Goal: Information Seeking & Learning: Learn about a topic

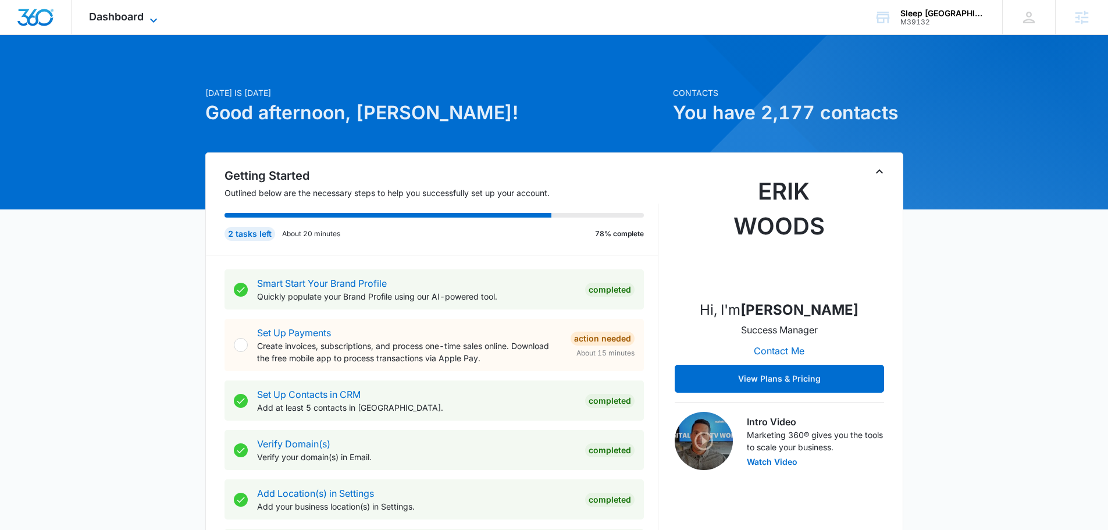
click at [110, 17] on span "Dashboard" at bounding box center [116, 16] width 55 height 12
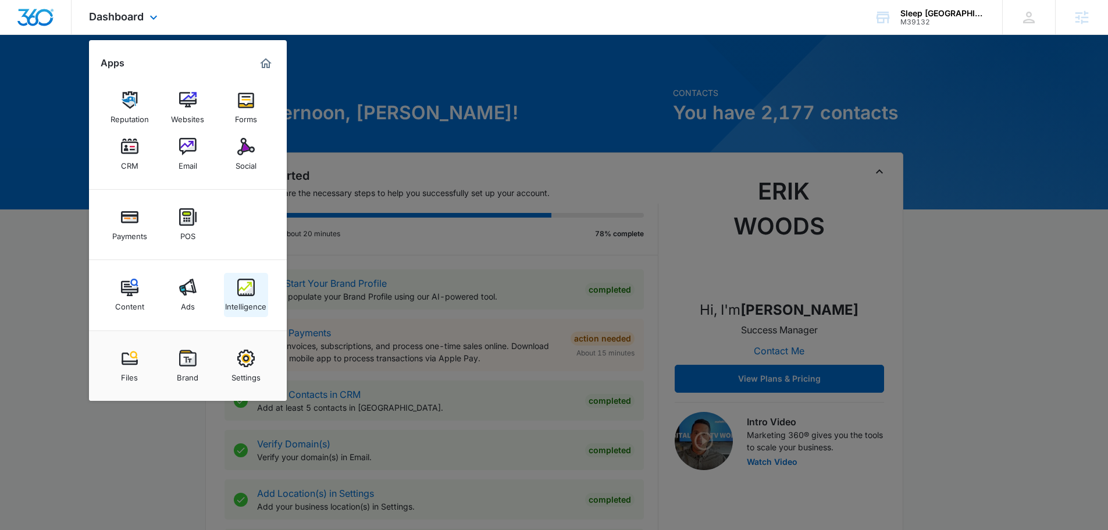
click at [244, 291] on img at bounding box center [245, 287] width 17 height 17
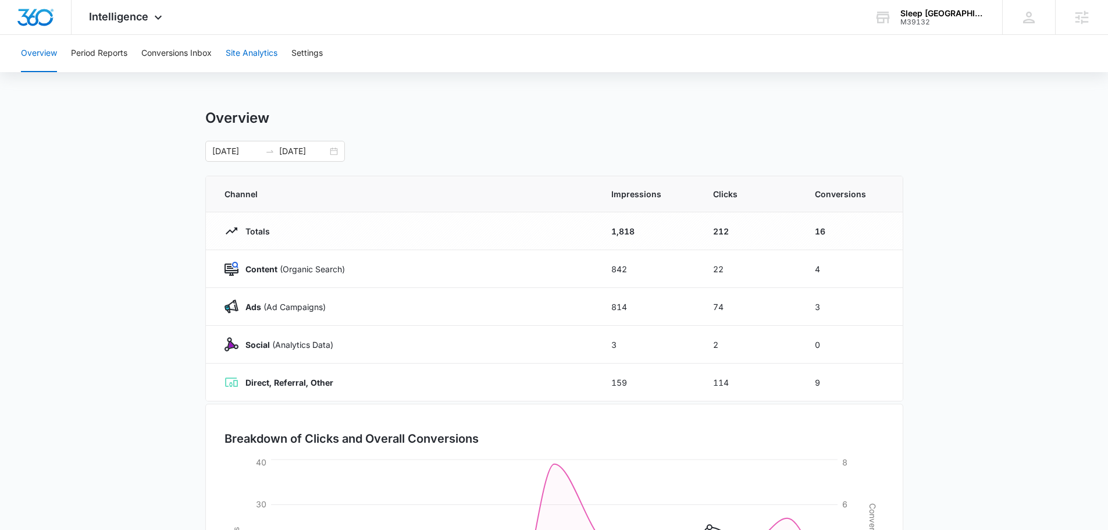
click at [244, 51] on button "Site Analytics" at bounding box center [252, 53] width 52 height 37
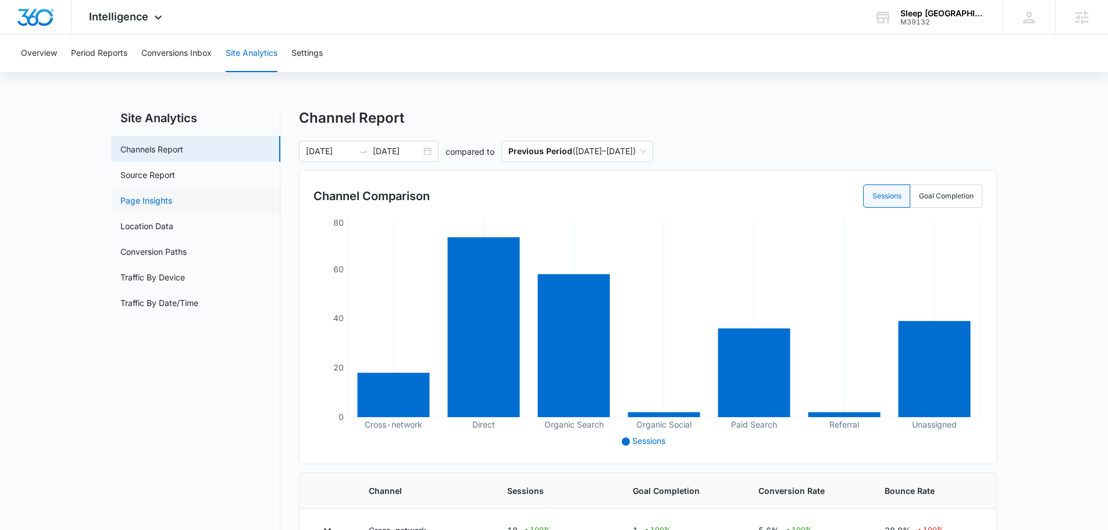
click at [172, 200] on link "Page Insights" at bounding box center [146, 200] width 52 height 12
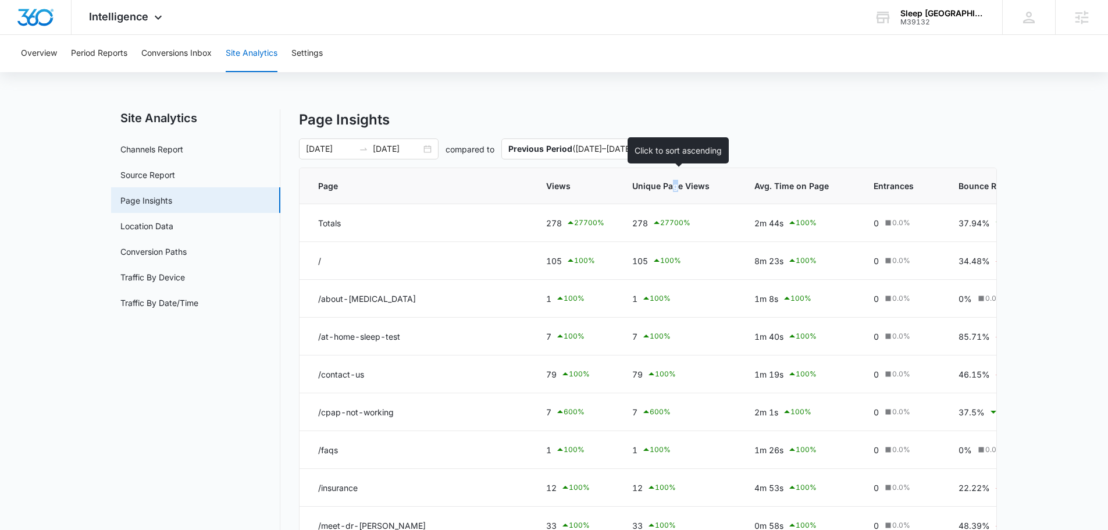
click at [673, 190] on span "Unique Page Views" at bounding box center [670, 186] width 77 height 12
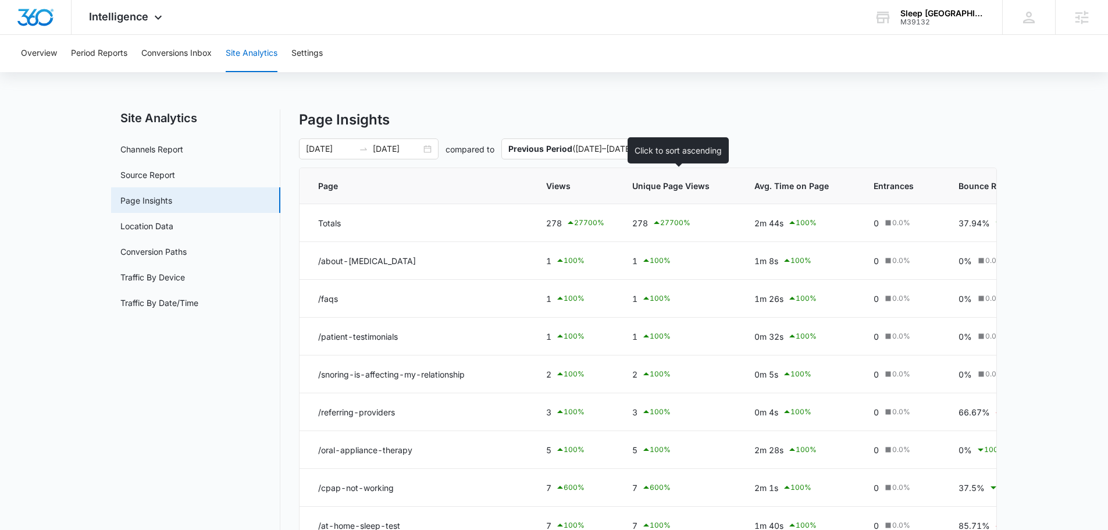
click at [678, 181] on span "Unique Page Views" at bounding box center [670, 186] width 77 height 12
click at [669, 184] on span "Unique Page Views" at bounding box center [670, 186] width 77 height 12
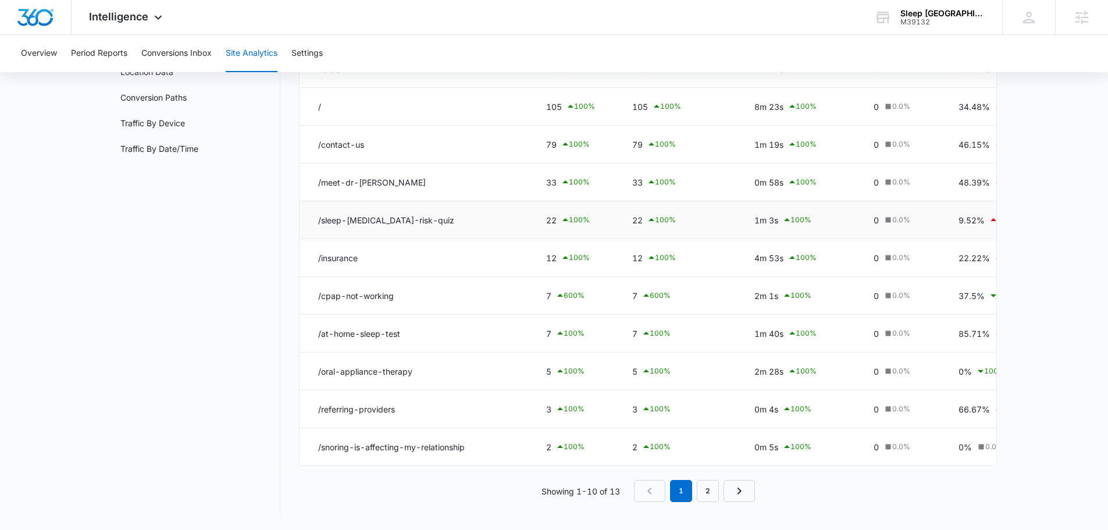
scroll to position [163, 0]
click at [707, 496] on link "2" at bounding box center [708, 491] width 22 height 22
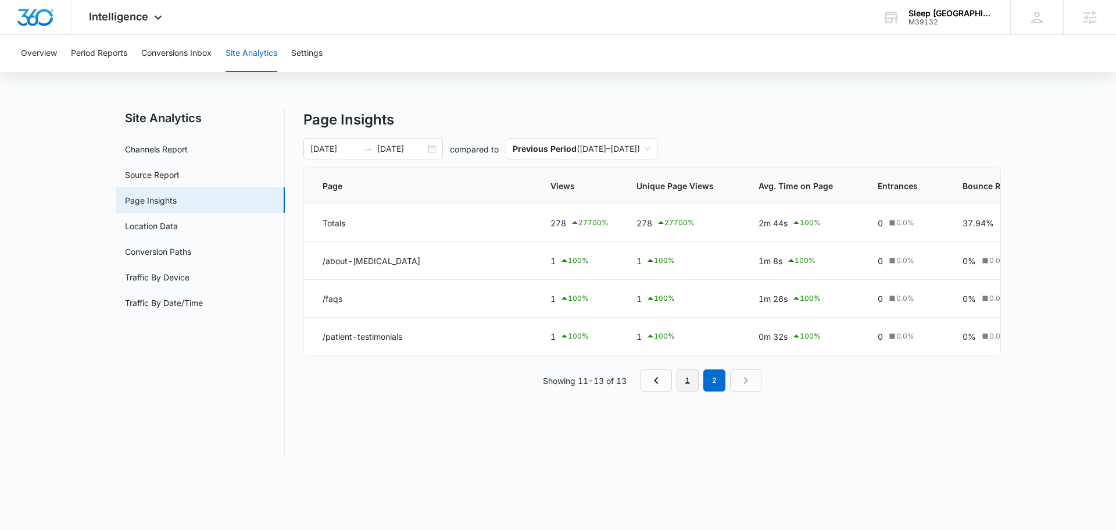
click at [683, 391] on link "1" at bounding box center [688, 380] width 22 height 22
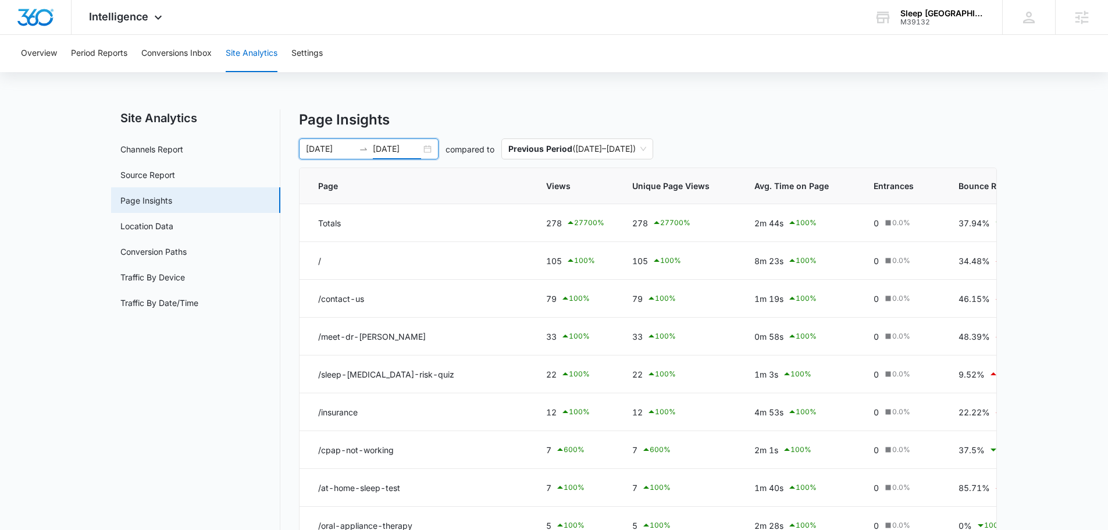
click at [393, 152] on input "[DATE]" at bounding box center [397, 148] width 48 height 13
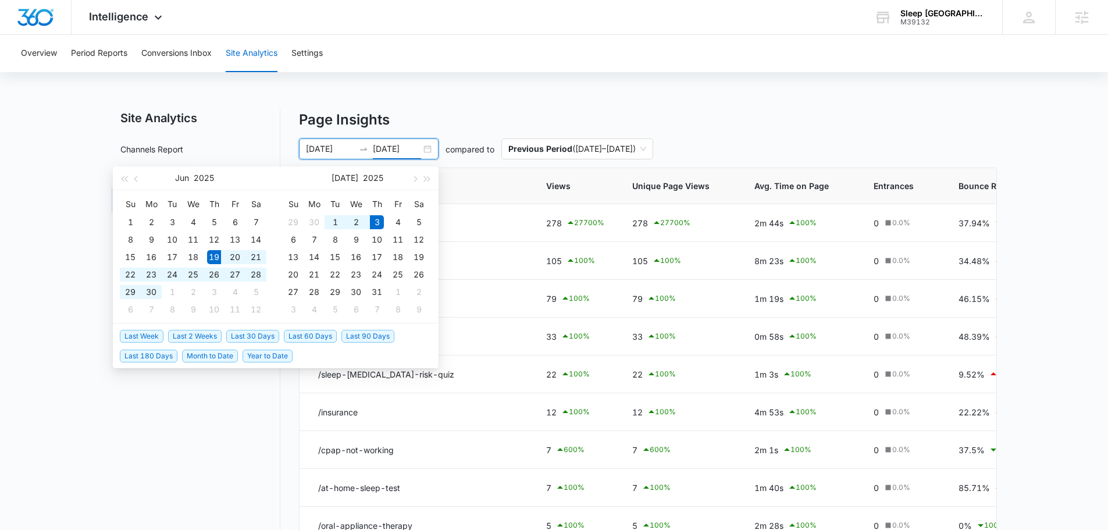
type input "[DATE]"
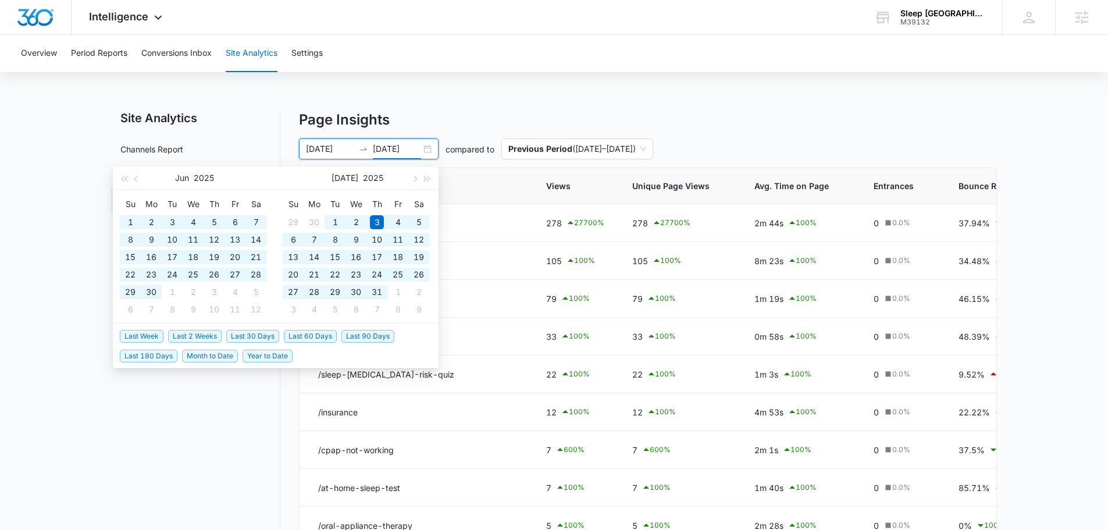
click at [265, 360] on span "Year to Date" at bounding box center [267, 355] width 50 height 13
type input "[DATE]"
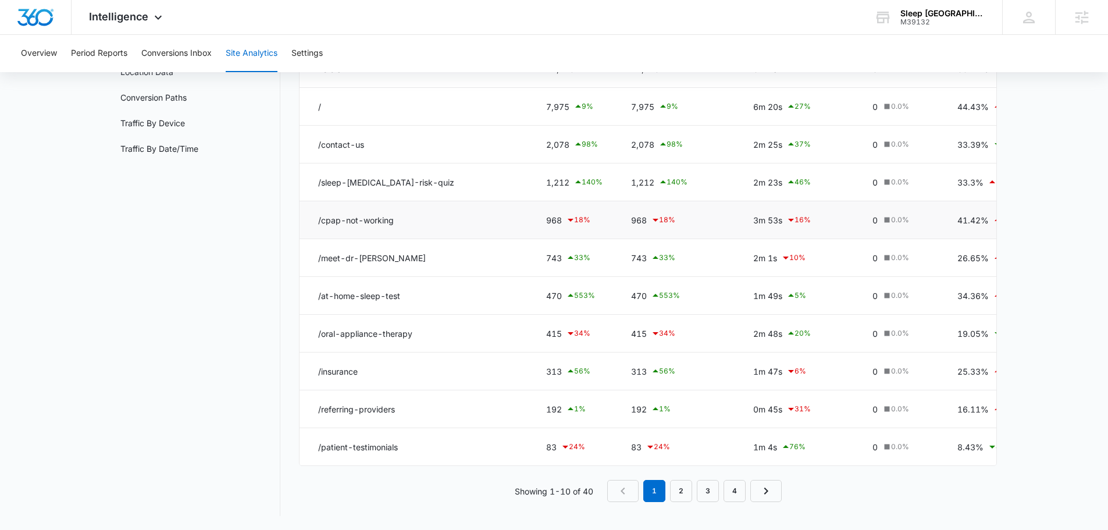
scroll to position [163, 0]
click at [679, 494] on link "2" at bounding box center [681, 491] width 22 height 22
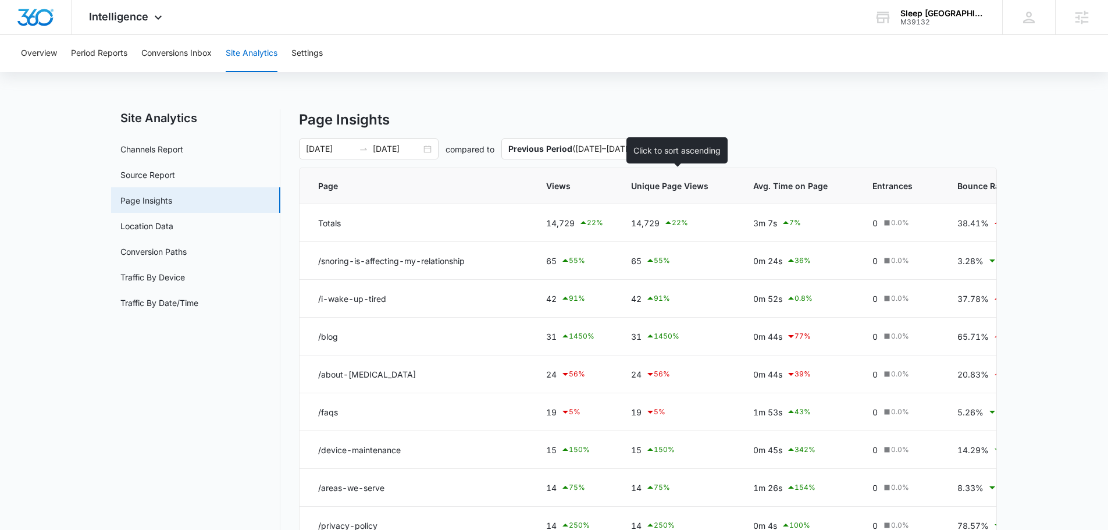
click at [651, 192] on th "Unique Page Views" at bounding box center [678, 186] width 122 height 36
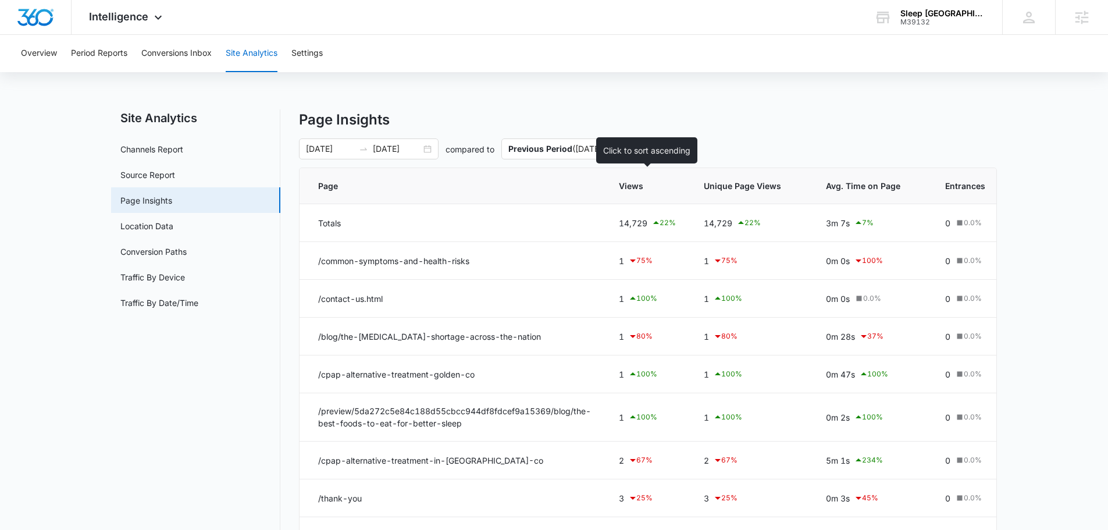
click at [659, 201] on th "Views" at bounding box center [647, 186] width 85 height 36
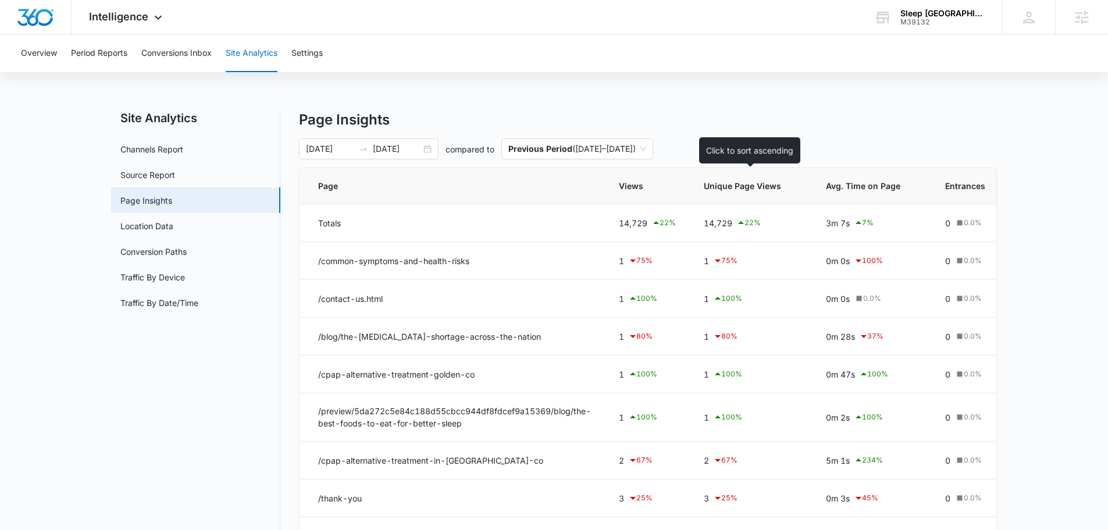
click at [732, 187] on span "Unique Page Views" at bounding box center [742, 186] width 77 height 12
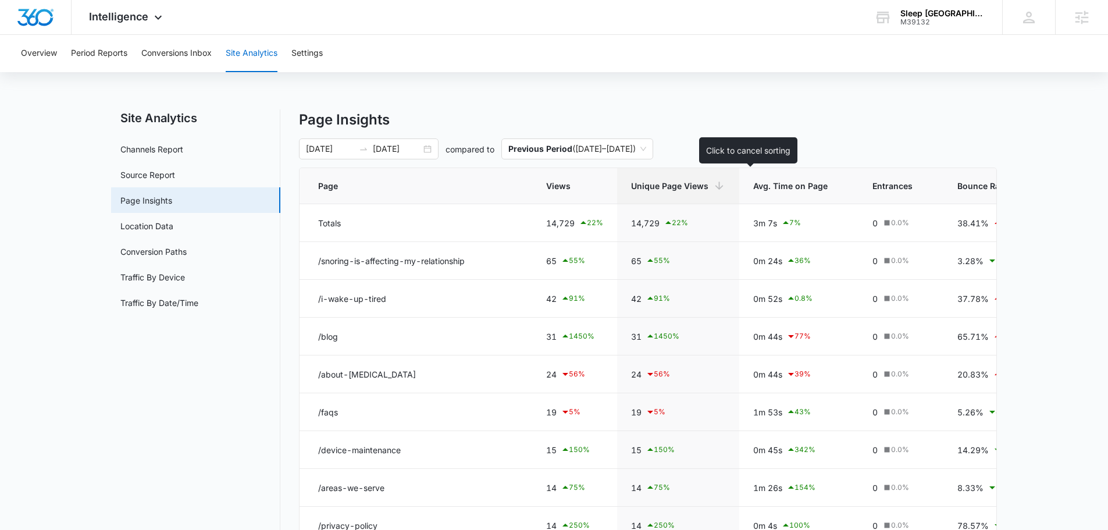
click at [700, 189] on span "Unique Page Views" at bounding box center [669, 186] width 77 height 12
click at [698, 184] on span "Unique Page Views" at bounding box center [669, 186] width 77 height 12
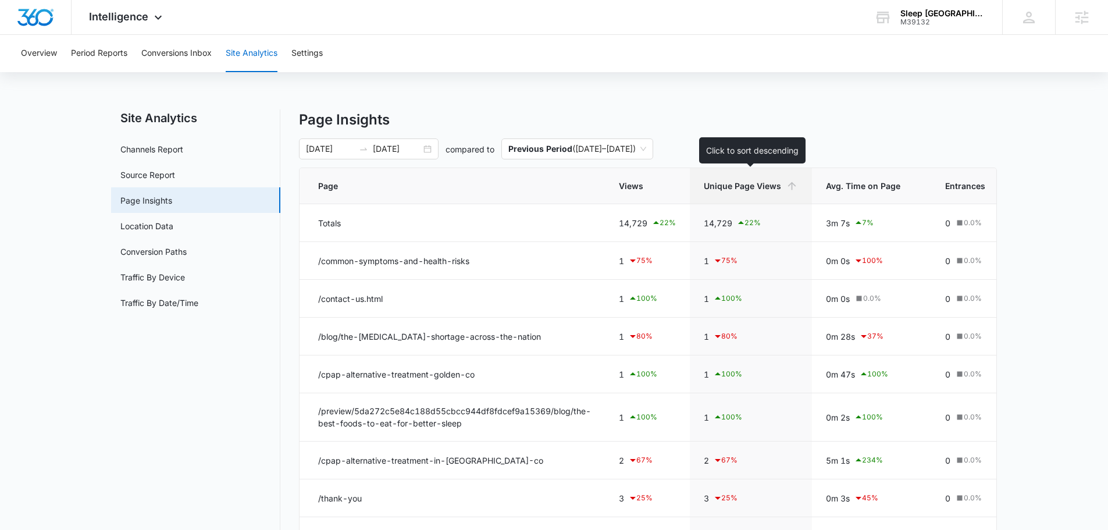
click at [769, 184] on span "Unique Page Views" at bounding box center [742, 186] width 77 height 12
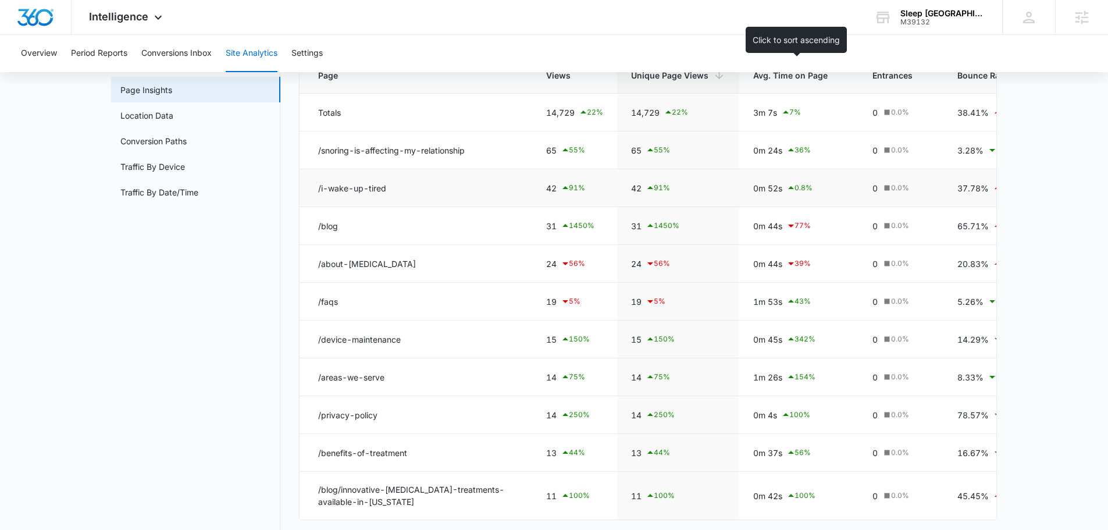
scroll to position [173, 0]
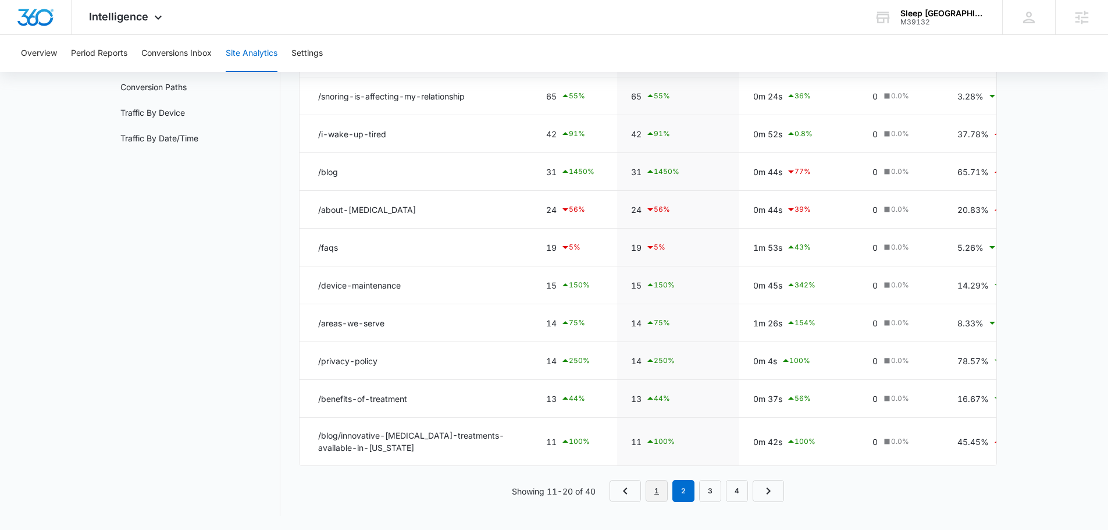
click at [661, 490] on link "1" at bounding box center [656, 491] width 22 height 22
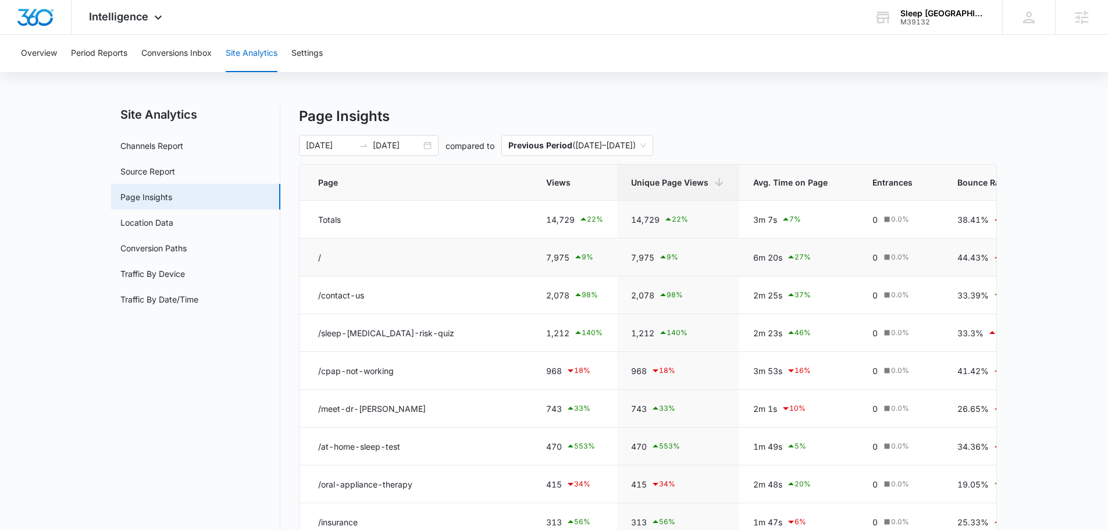
scroll to position [0, 0]
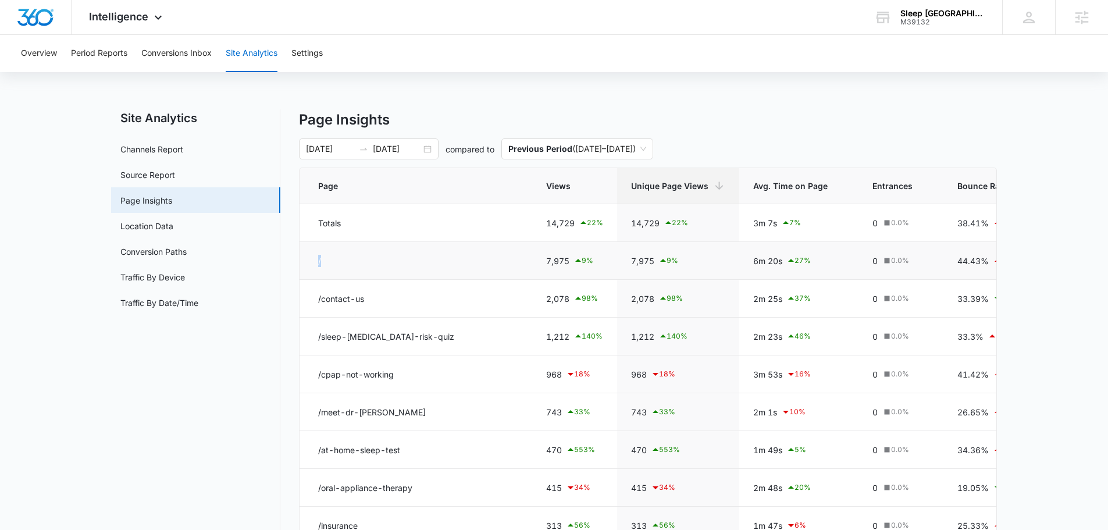
drag, startPoint x: 313, startPoint y: 260, endPoint x: 334, endPoint y: 261, distance: 20.4
click at [331, 261] on td "/" at bounding box center [415, 261] width 233 height 38
drag, startPoint x: 540, startPoint y: 264, endPoint x: 667, endPoint y: 261, distance: 126.8
click at [667, 261] on tr "/ 7,975 9 % 7,975 9 % 6m 20s 27 % 0 0.0 % 44.43% 12 % 0% 0.0 % 0m 0s 0.0 %" at bounding box center [750, 261] width 902 height 38
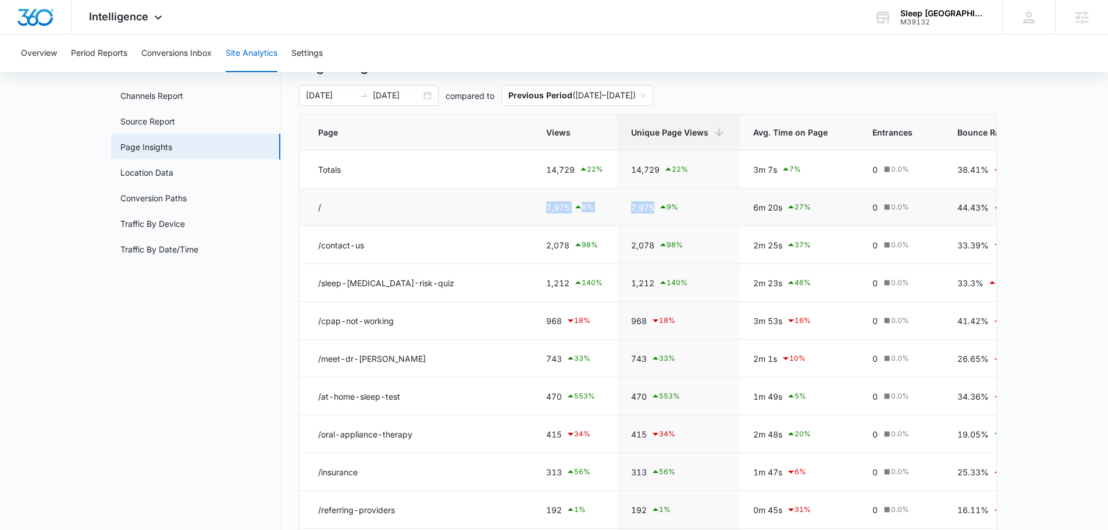
scroll to position [47, 0]
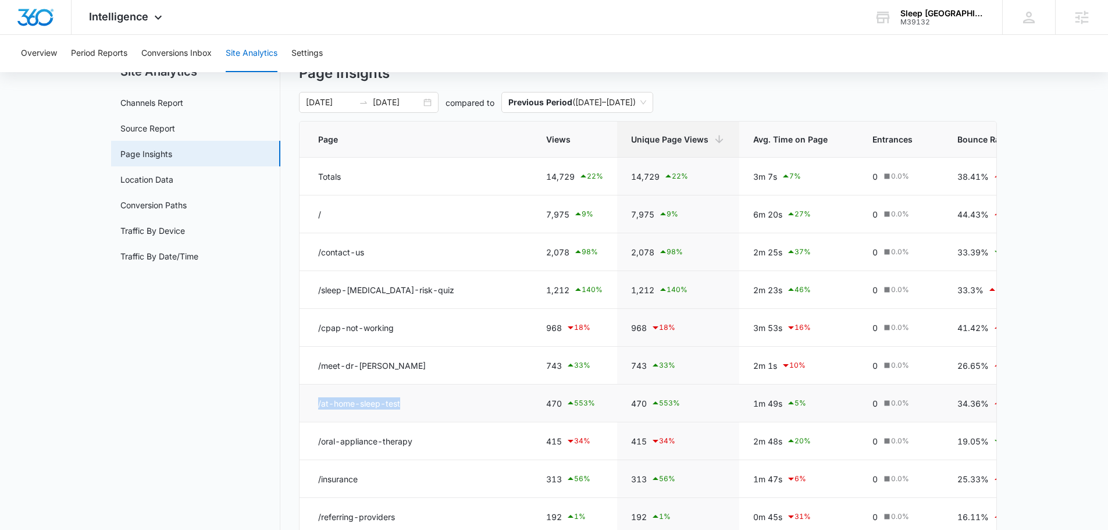
drag, startPoint x: 506, startPoint y: 401, endPoint x: 311, endPoint y: 402, distance: 194.8
click at [311, 402] on td "/at-home-sleep-test" at bounding box center [415, 403] width 233 height 38
drag, startPoint x: 384, startPoint y: 368, endPoint x: 330, endPoint y: 368, distance: 54.7
click at [330, 368] on td "/meet-dr-[PERSON_NAME]" at bounding box center [415, 366] width 233 height 38
drag, startPoint x: 397, startPoint y: 327, endPoint x: 342, endPoint y: 329, distance: 54.7
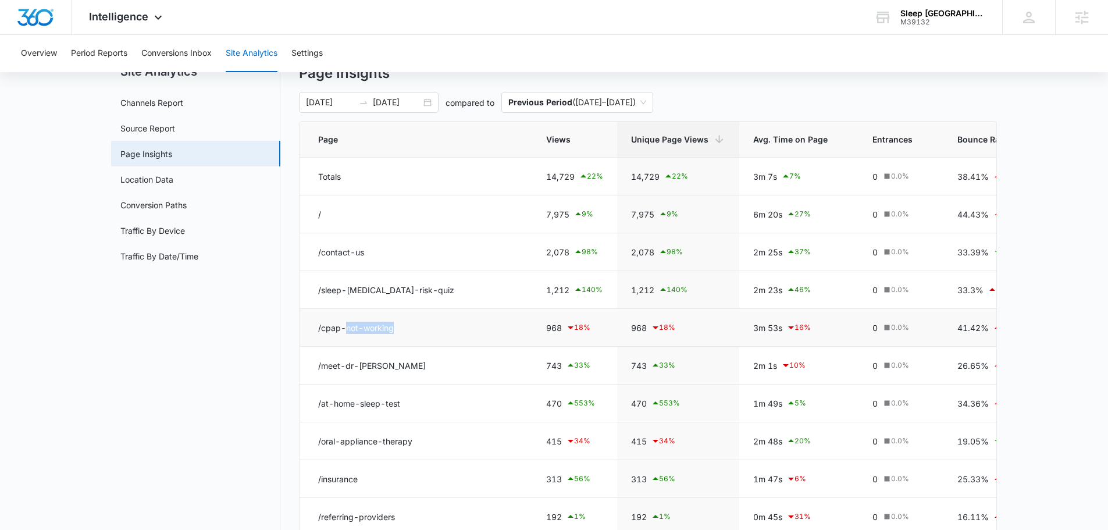
click at [343, 329] on td "/cpap-not-working" at bounding box center [415, 328] width 233 height 38
drag, startPoint x: 305, startPoint y: 209, endPoint x: 382, endPoint y: 208, distance: 77.4
click at [382, 208] on td "/" at bounding box center [415, 214] width 233 height 38
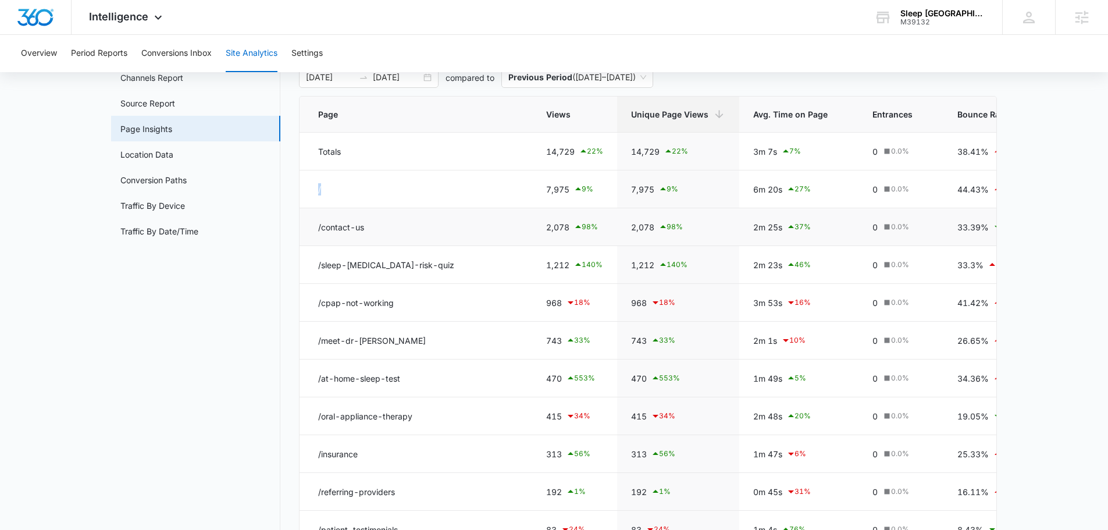
scroll to position [163, 0]
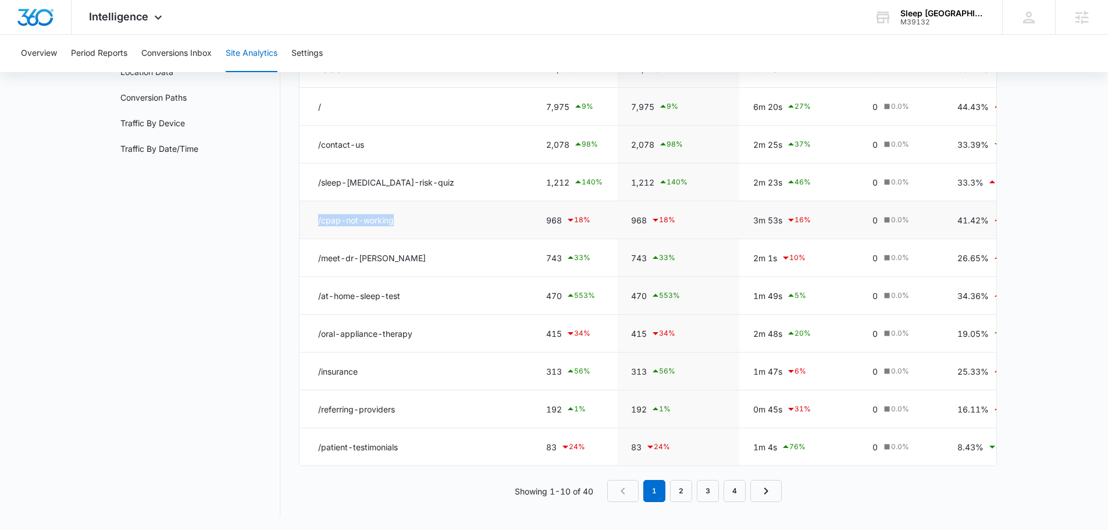
drag, startPoint x: 311, startPoint y: 214, endPoint x: 413, endPoint y: 215, distance: 101.8
click at [413, 215] on td "/cpap-not-working" at bounding box center [415, 220] width 233 height 38
drag, startPoint x: 308, startPoint y: 173, endPoint x: 452, endPoint y: 173, distance: 144.2
click at [452, 173] on td "/sleep-[MEDICAL_DATA]-risk-quiz" at bounding box center [415, 182] width 233 height 38
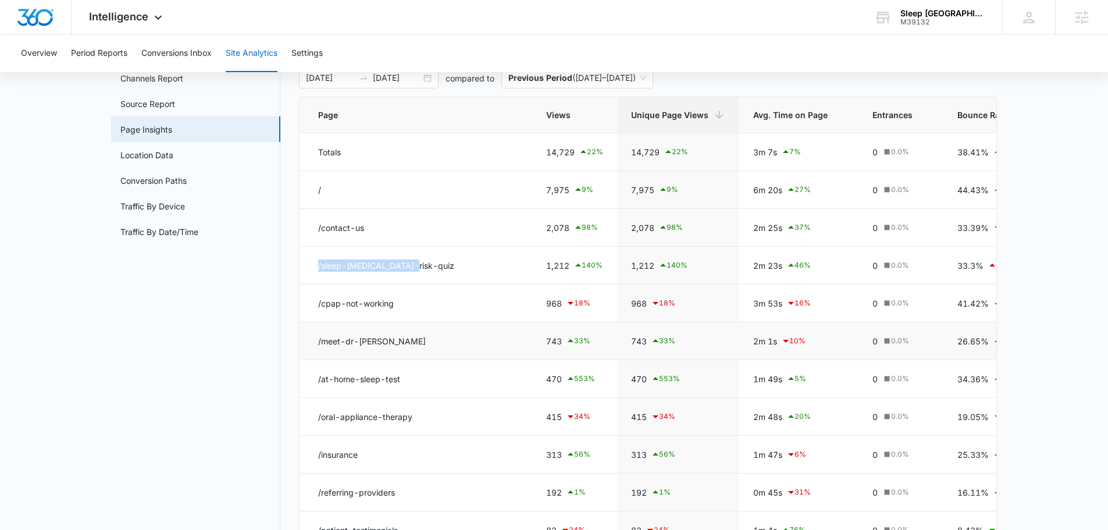
scroll to position [47, 0]
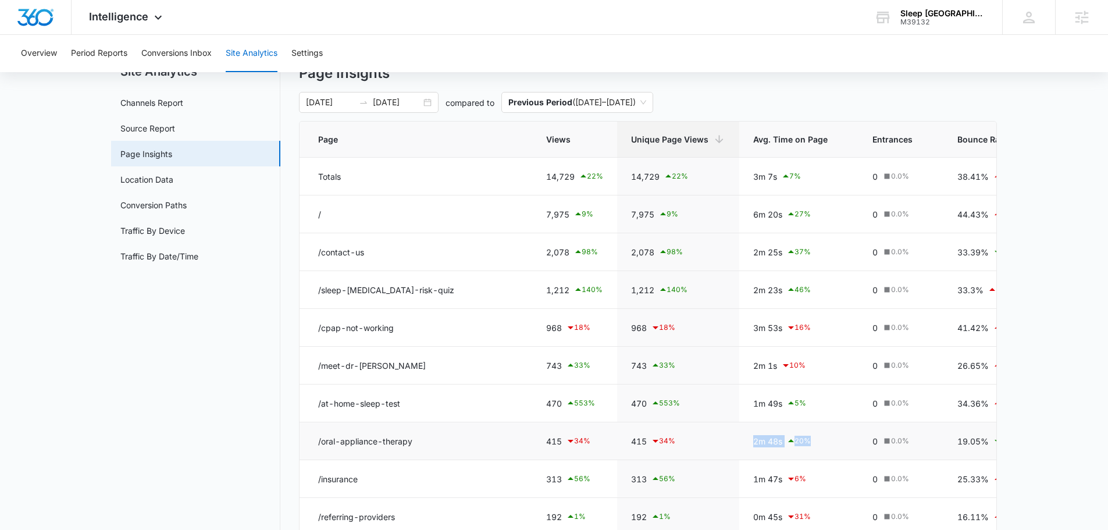
drag, startPoint x: 741, startPoint y: 439, endPoint x: 801, endPoint y: 437, distance: 59.9
click at [808, 440] on td "2m 48s 20 %" at bounding box center [798, 441] width 119 height 38
drag, startPoint x: 674, startPoint y: 434, endPoint x: 590, endPoint y: 430, distance: 84.4
click at [590, 430] on tr "/oral-appliance-therapy 415 34 % 415 34 % 2m 48s 20 % 0 0.0 % 19.05% 9 % 0% 0.0…" at bounding box center [750, 441] width 902 height 38
drag, startPoint x: 758, startPoint y: 435, endPoint x: 800, endPoint y: 436, distance: 41.3
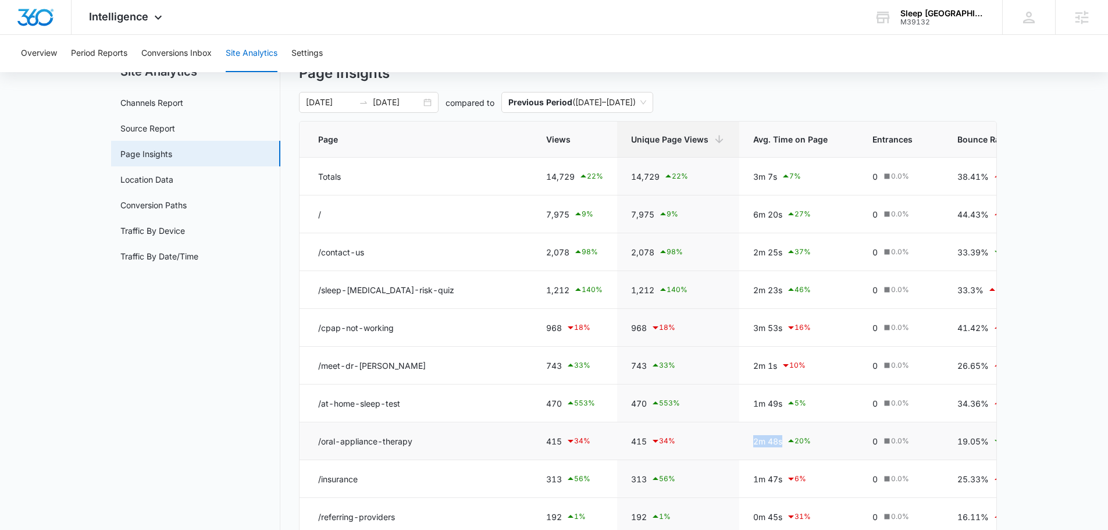
click at [800, 436] on td "2m 48s 20 %" at bounding box center [798, 441] width 119 height 38
click at [815, 333] on div "3m 53s 16 %" at bounding box center [798, 327] width 91 height 14
drag, startPoint x: 766, startPoint y: 331, endPoint x: 790, endPoint y: 332, distance: 24.5
click at [790, 332] on td "3m 53s 16 %" at bounding box center [798, 328] width 119 height 38
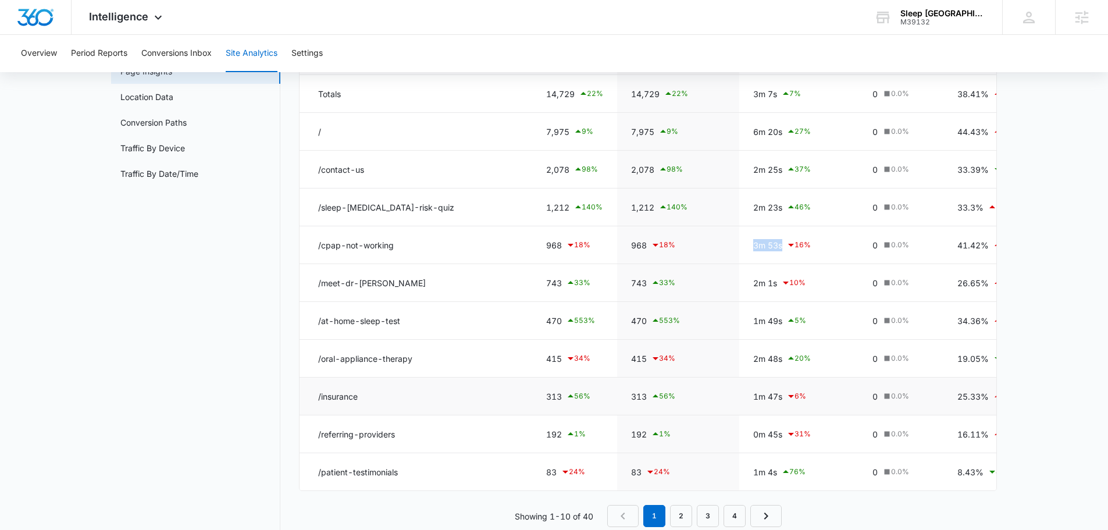
scroll to position [163, 0]
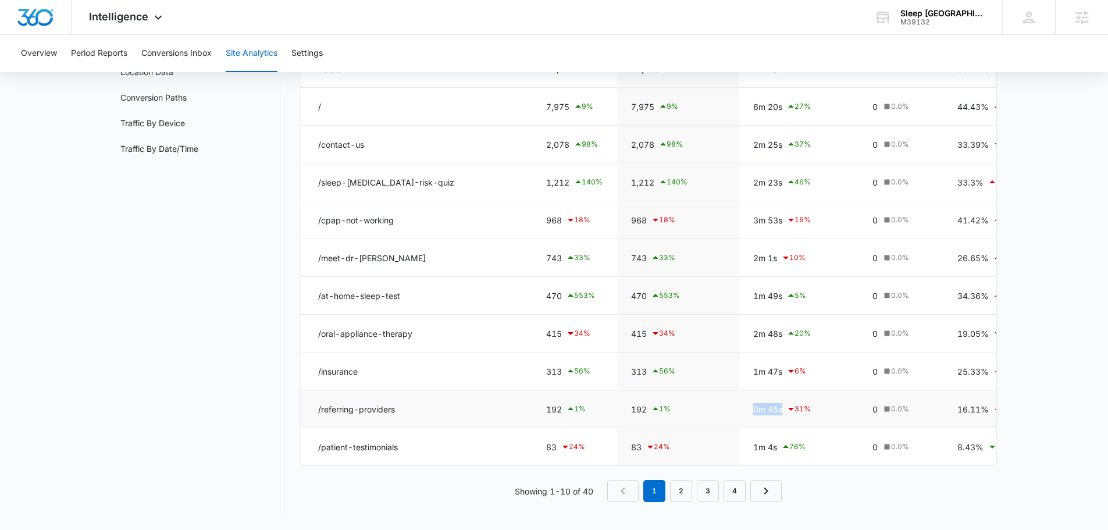
drag, startPoint x: 758, startPoint y: 402, endPoint x: 818, endPoint y: 403, distance: 59.9
click at [818, 403] on td "0m 45s 31 %" at bounding box center [798, 409] width 119 height 38
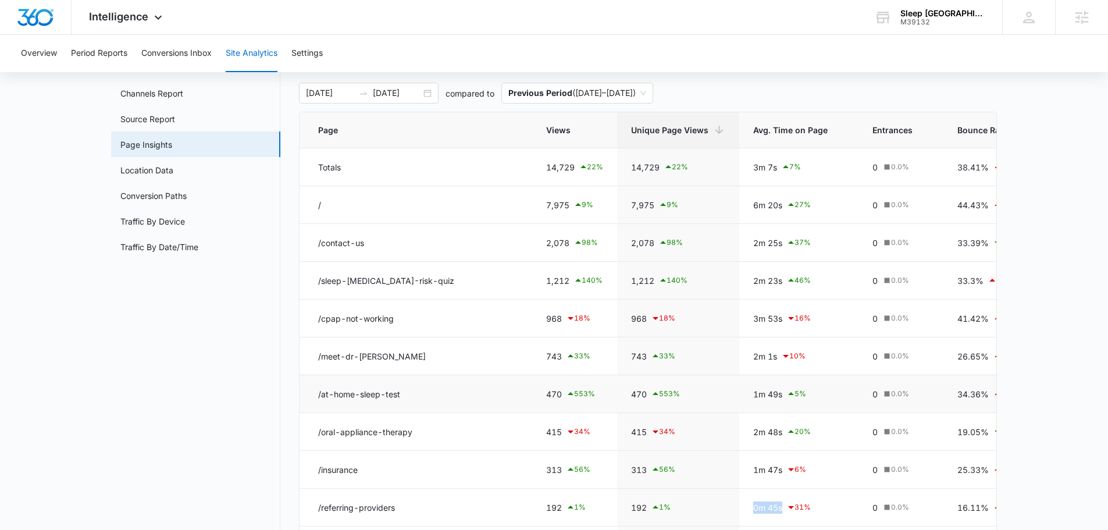
scroll to position [47, 0]
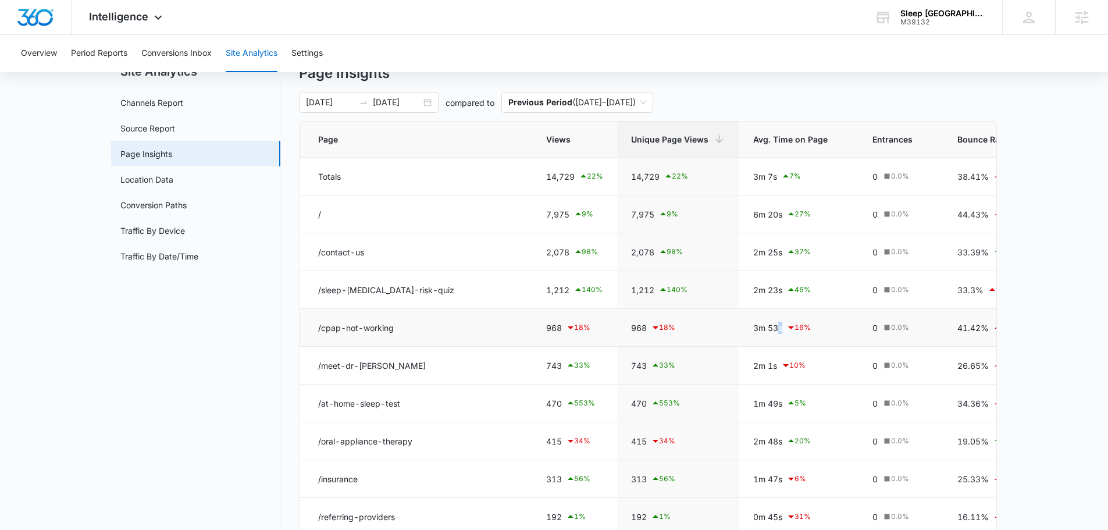
drag, startPoint x: 755, startPoint y: 334, endPoint x: 779, endPoint y: 329, distance: 24.3
click at [779, 329] on td "3m 53s 16 %" at bounding box center [798, 328] width 119 height 38
drag, startPoint x: 751, startPoint y: 328, endPoint x: 789, endPoint y: 332, distance: 38.0
click at [789, 332] on div "3m 53s 16 %" at bounding box center [798, 327] width 91 height 14
click at [143, 16] on span "Intelligence" at bounding box center [118, 16] width 59 height 12
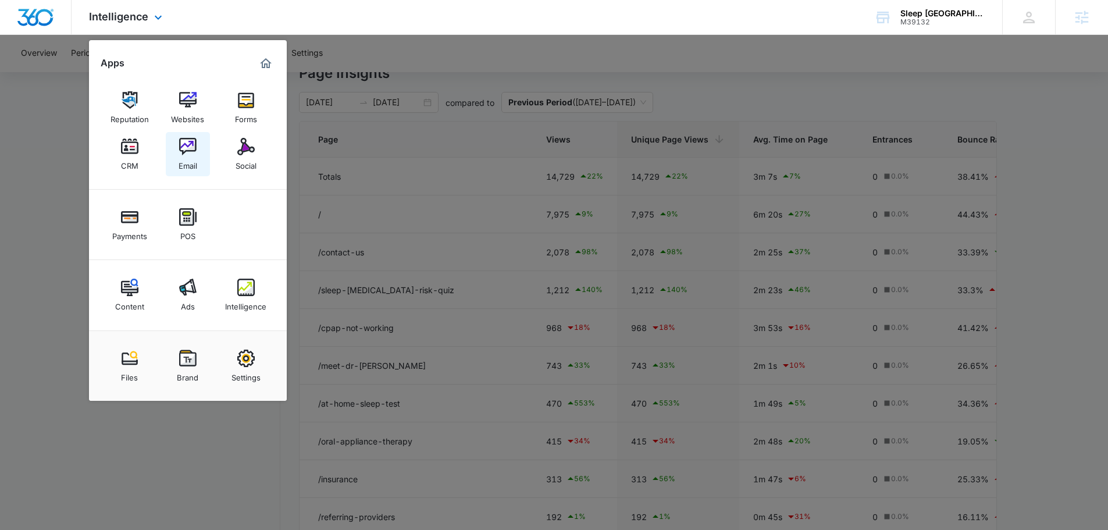
click at [188, 149] on img at bounding box center [187, 146] width 17 height 17
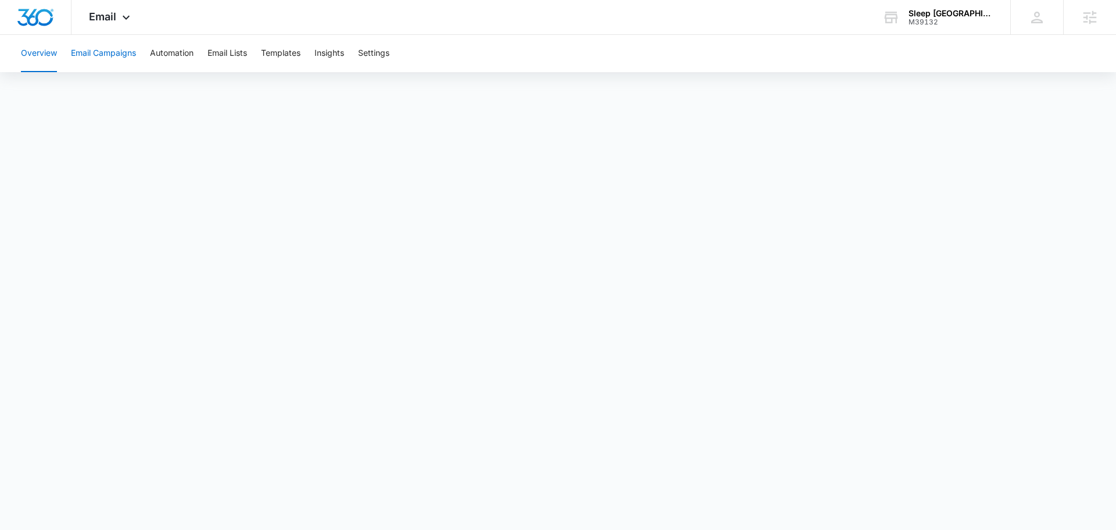
click at [102, 51] on button "Email Campaigns" at bounding box center [103, 53] width 65 height 37
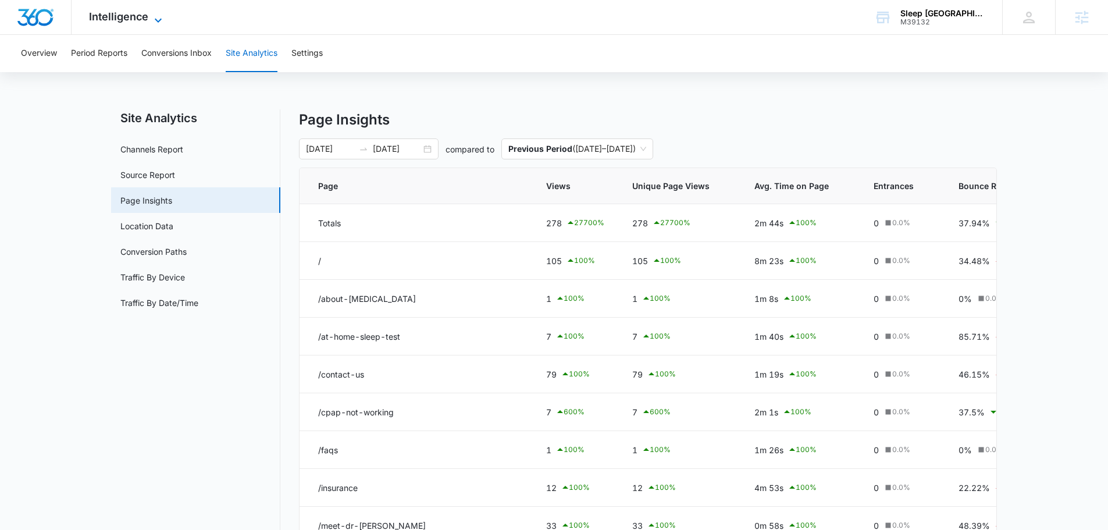
click at [131, 19] on span "Intelligence" at bounding box center [118, 16] width 59 height 12
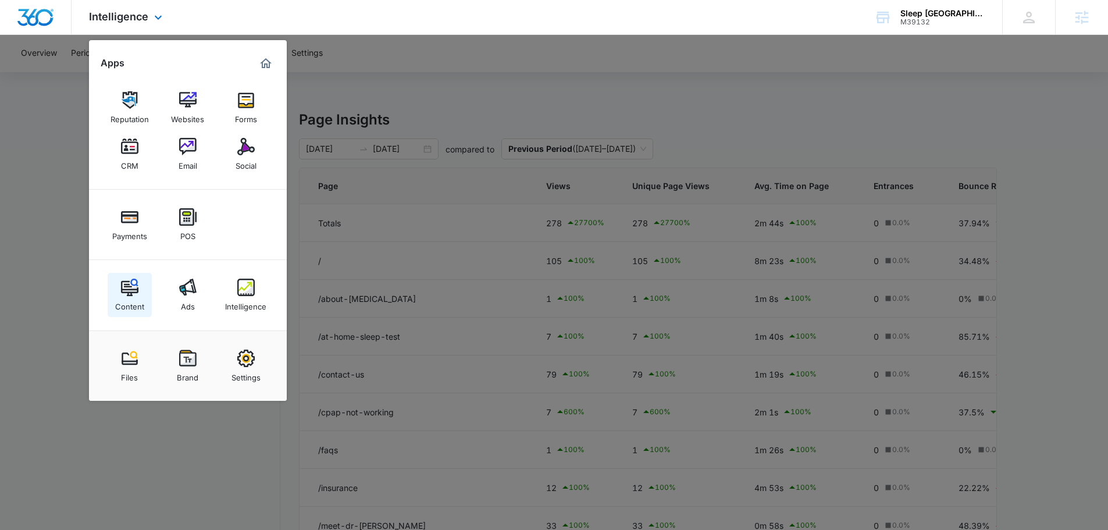
click at [144, 309] on link "Content" at bounding box center [130, 295] width 44 height 44
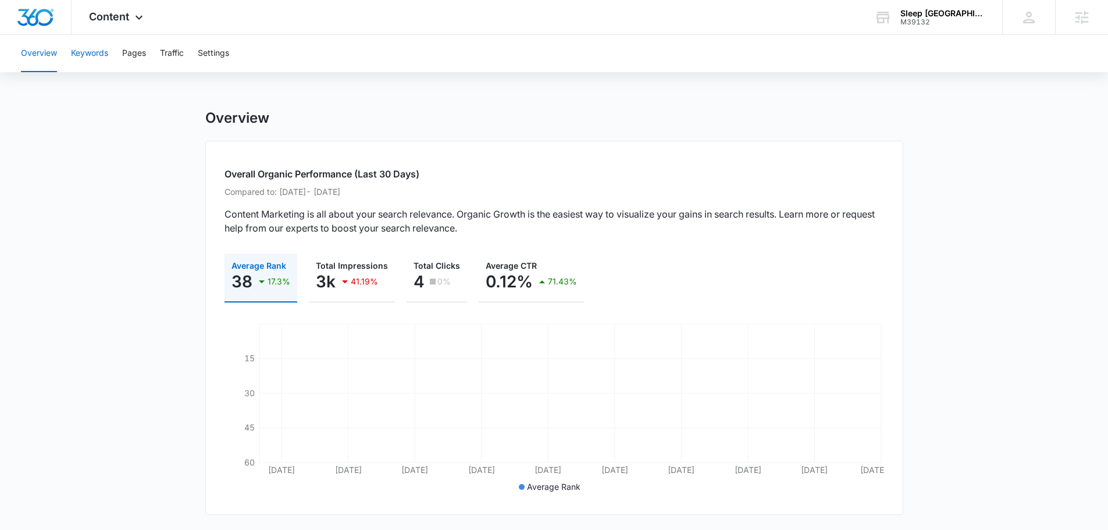
click at [90, 44] on button "Keywords" at bounding box center [89, 53] width 37 height 37
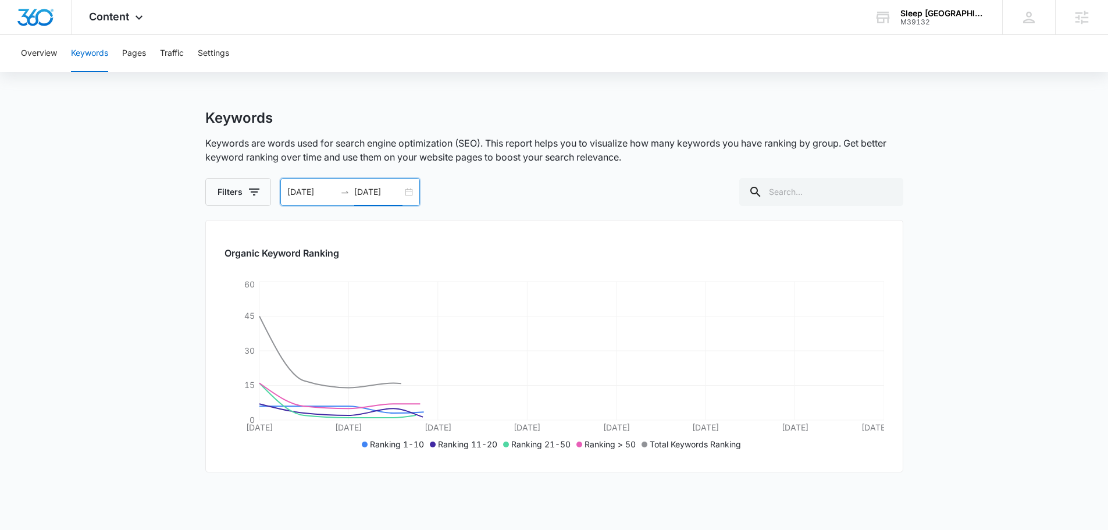
click at [374, 197] on input "[DATE]" at bounding box center [378, 191] width 48 height 13
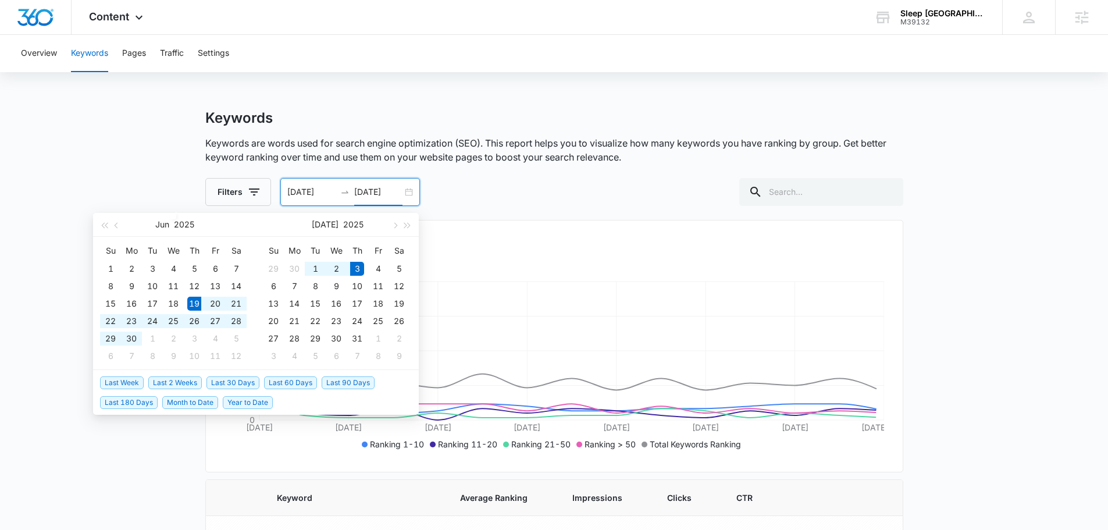
type input "[DATE]"
click at [667, 243] on div "Organic Keyword Ranking Jun 19 Jun 21 Jun 23 Jun 25 Jun 27 Jun 29 Jul 1 Jul 3 0…" at bounding box center [554, 346] width 698 height 252
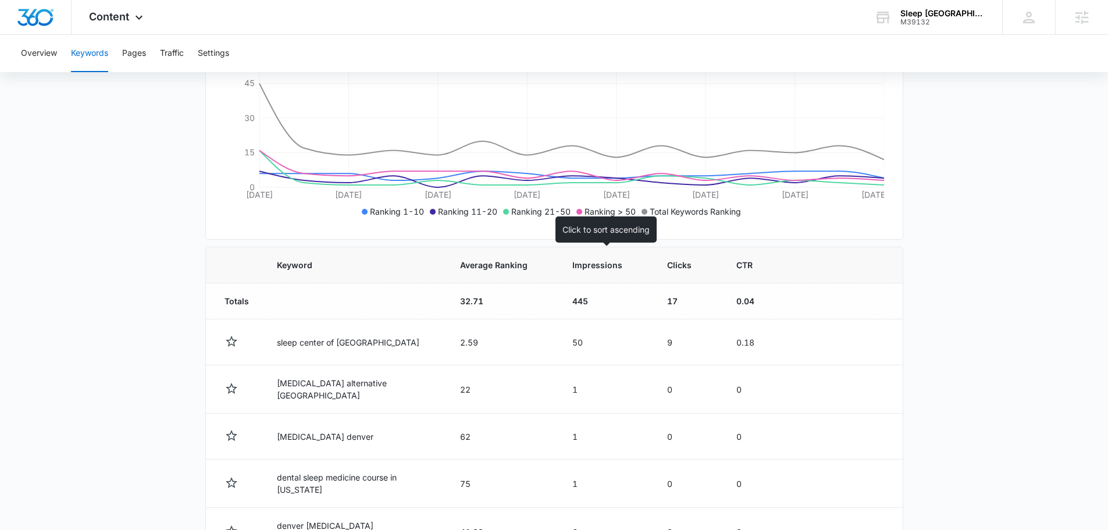
click at [591, 265] on span "Impressions" at bounding box center [597, 265] width 50 height 12
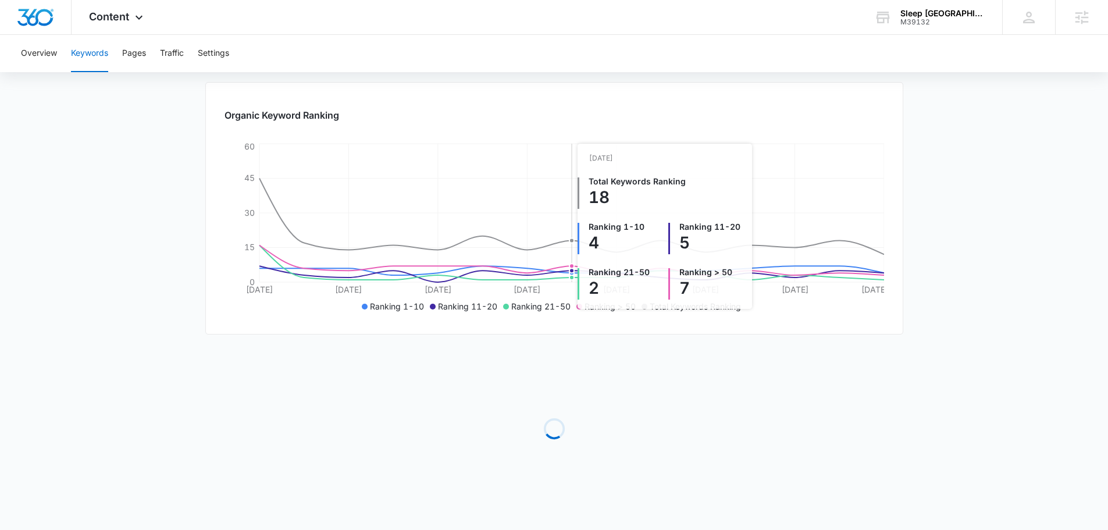
scroll to position [233, 0]
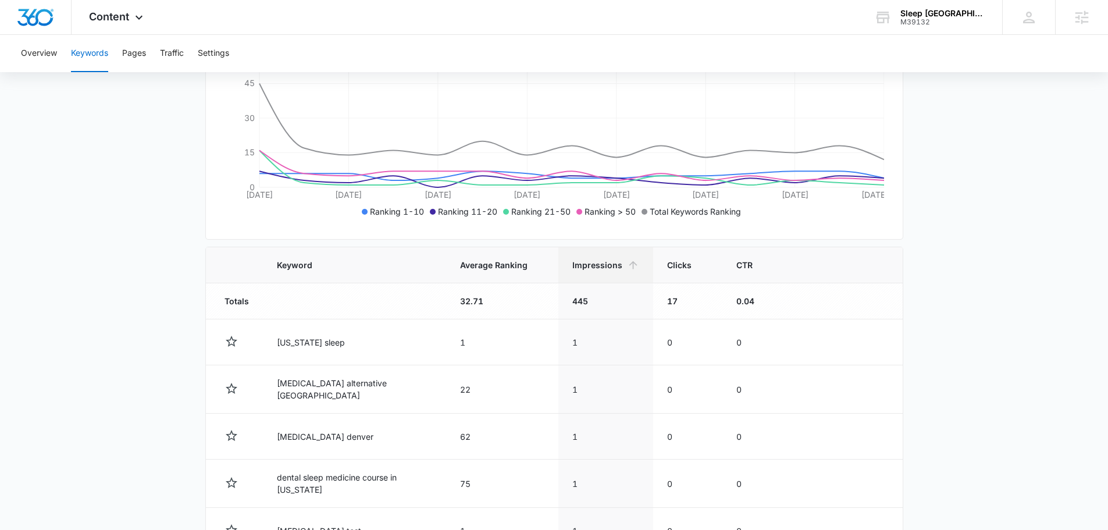
click at [593, 245] on div "Keywords Keywords are words used for search engine optimization (SEO). This rep…" at bounding box center [554, 364] width 698 height 975
click at [591, 270] on span "Impressions" at bounding box center [597, 265] width 50 height 12
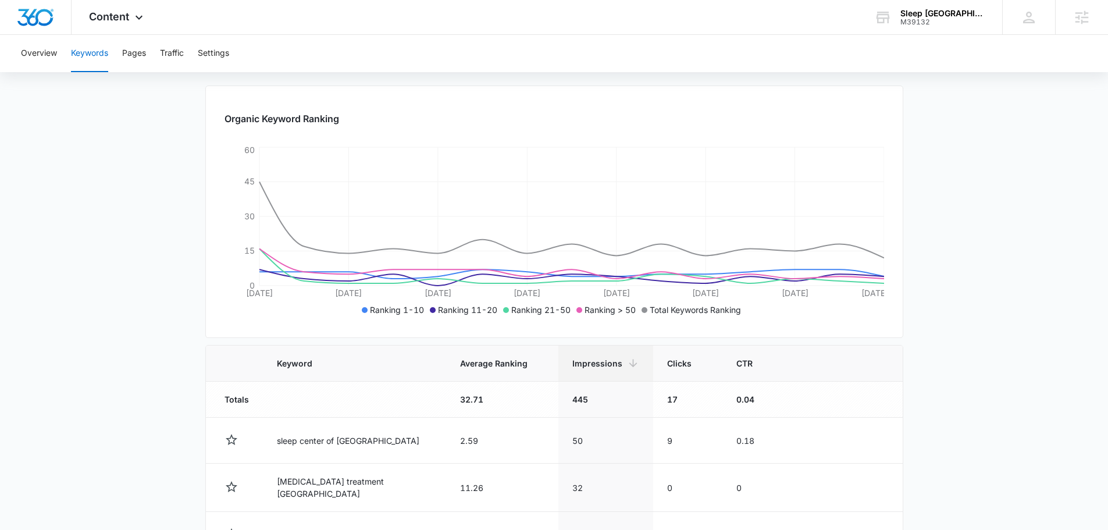
scroll to position [0, 0]
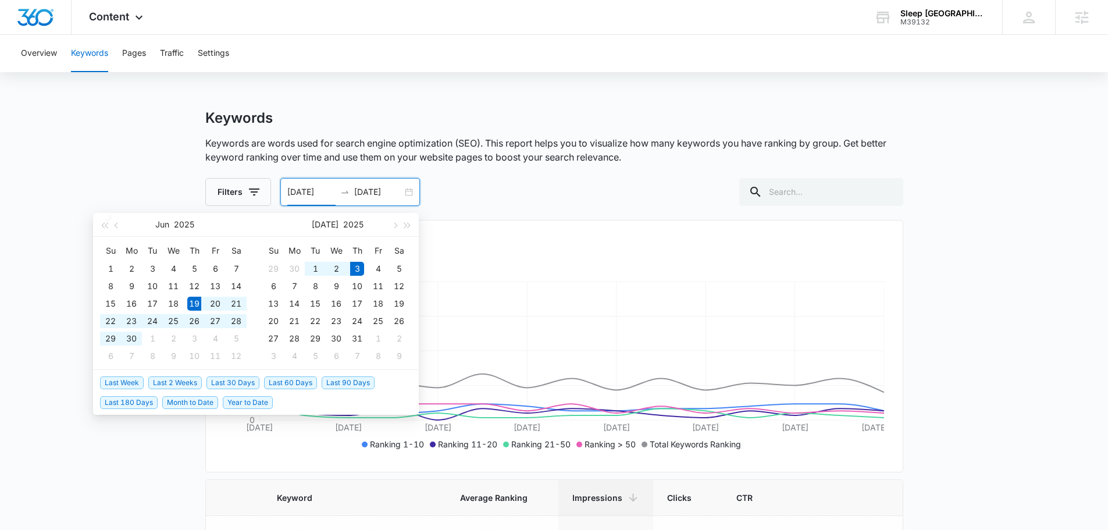
click at [327, 193] on input "[DATE]" at bounding box center [311, 191] width 48 height 13
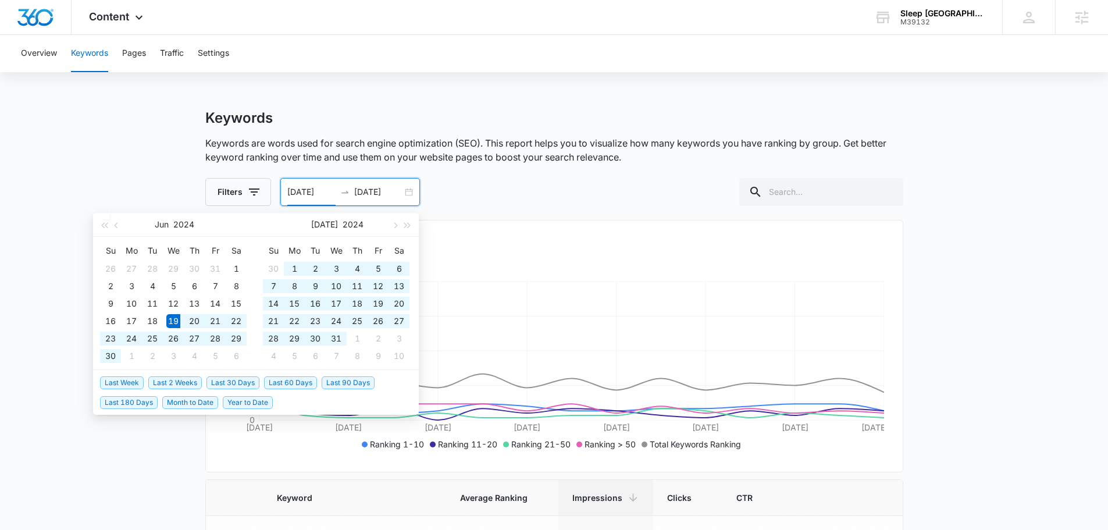
type input "06/19/2024"
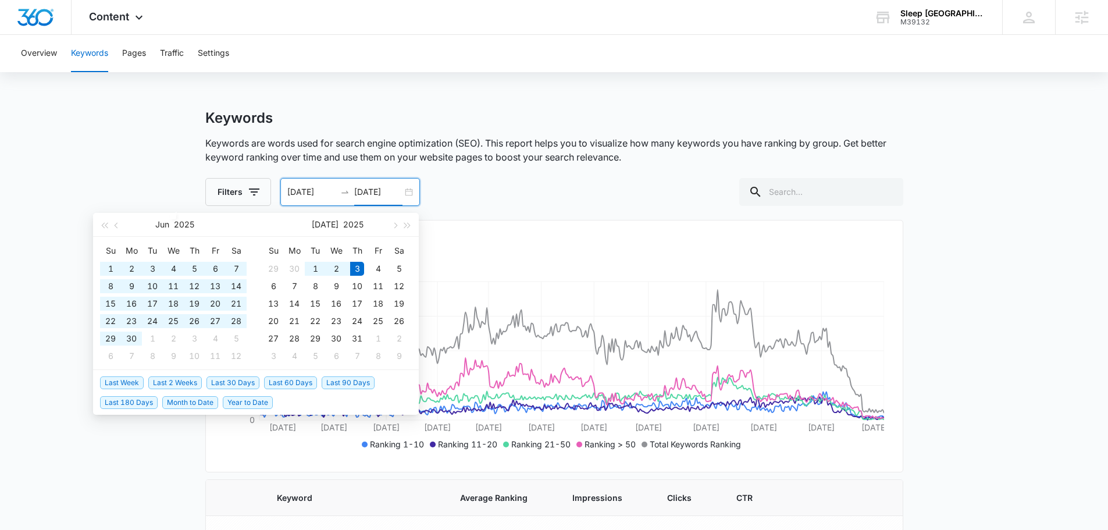
click at [546, 159] on p "Keywords are words used for search engine optimization (SEO). This report helps…" at bounding box center [554, 150] width 698 height 28
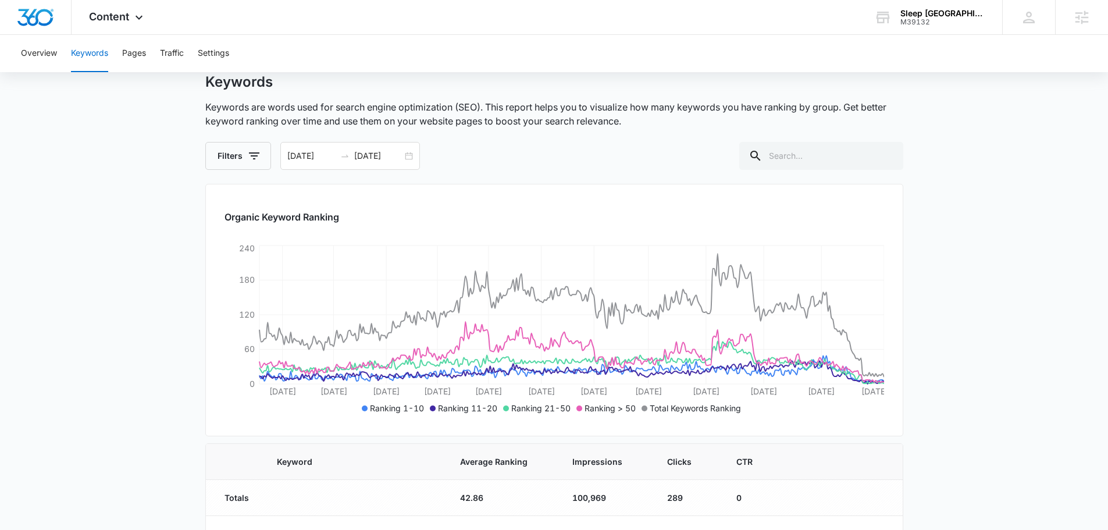
scroll to position [233, 0]
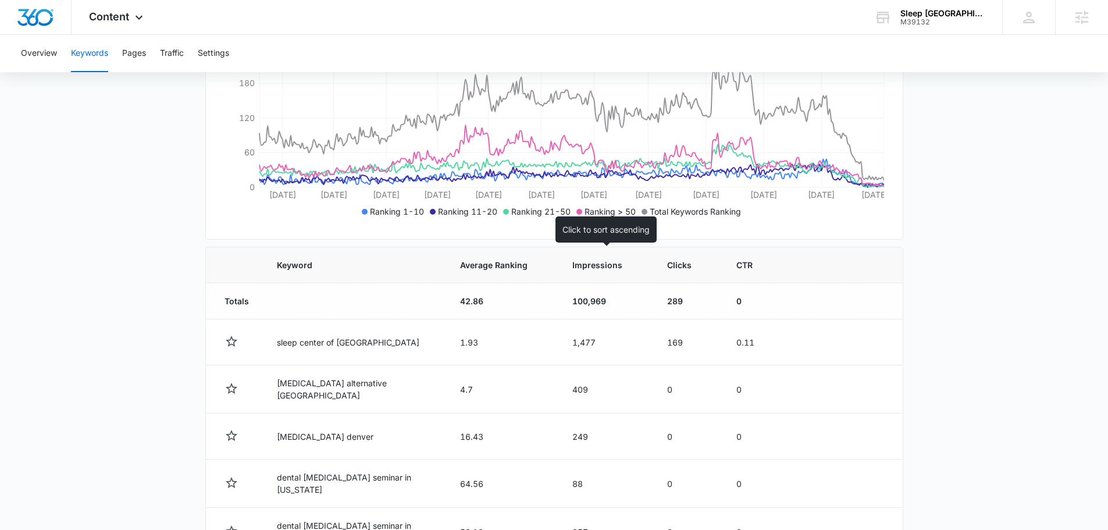
click at [610, 267] on span "Impressions" at bounding box center [597, 265] width 50 height 12
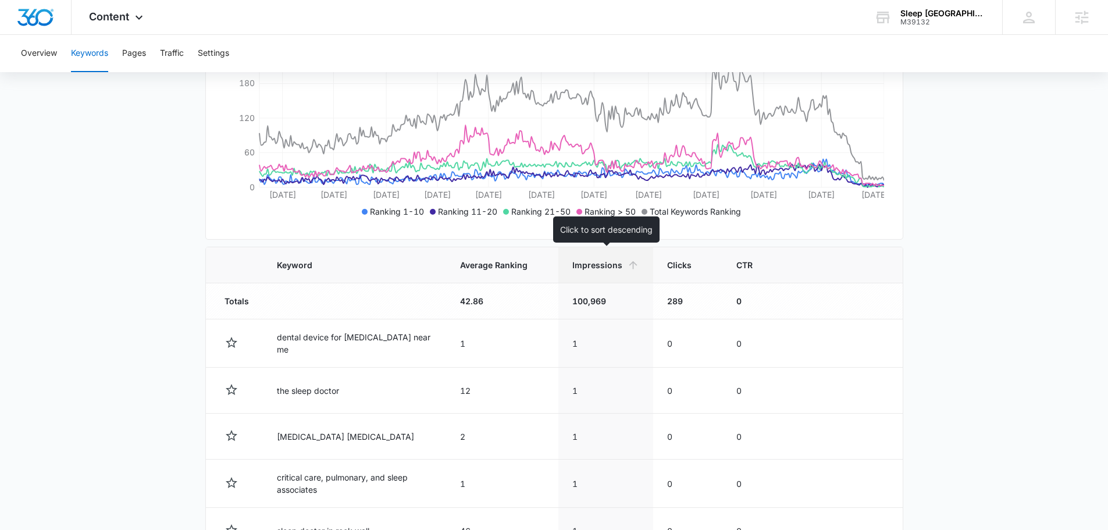
click at [599, 265] on span "Impressions" at bounding box center [597, 265] width 50 height 12
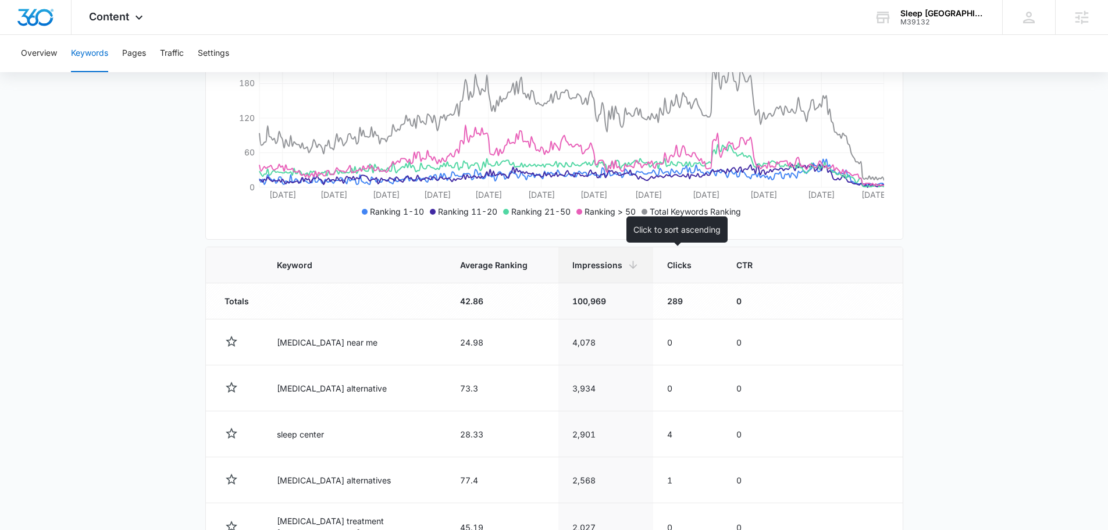
click at [654, 265] on th "Clicks" at bounding box center [687, 265] width 69 height 36
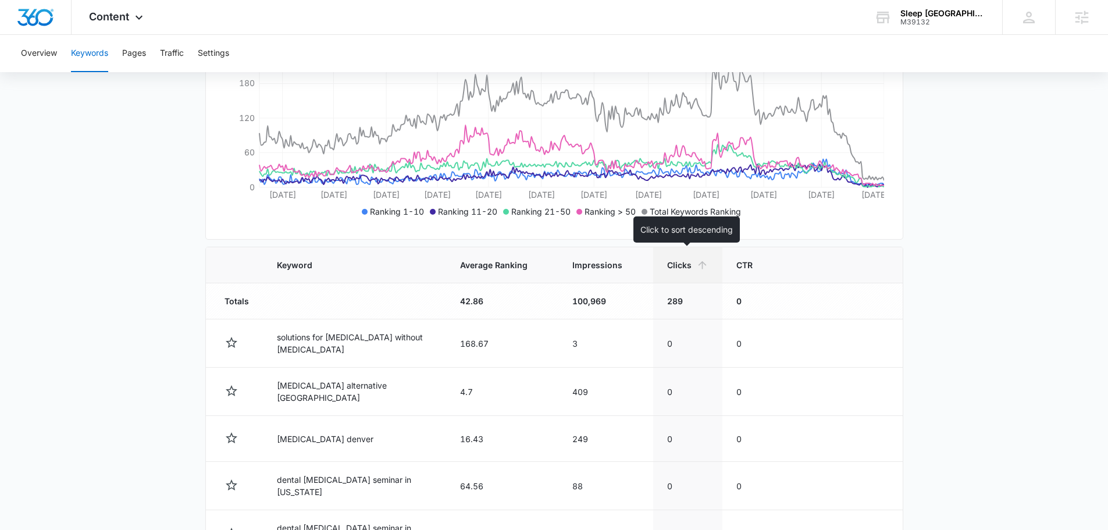
click at [680, 255] on th "Clicks" at bounding box center [687, 265] width 69 height 36
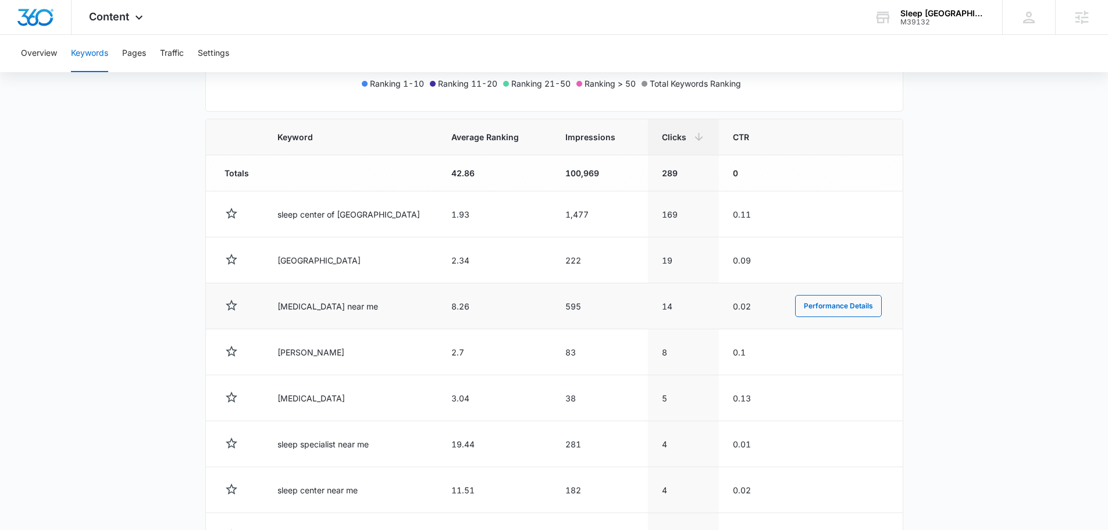
scroll to position [407, 0]
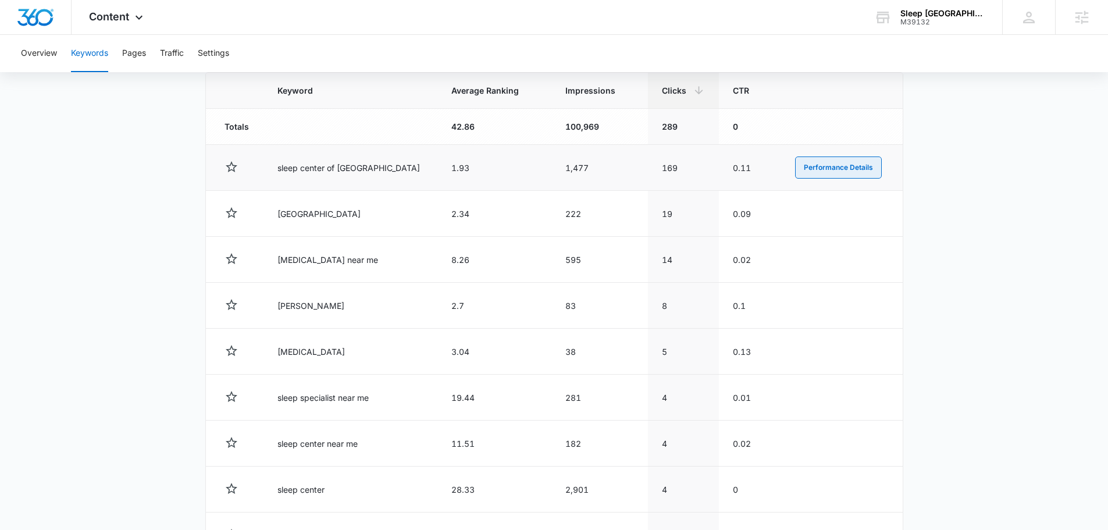
click at [820, 166] on button "Performance Details" at bounding box center [838, 167] width 87 height 22
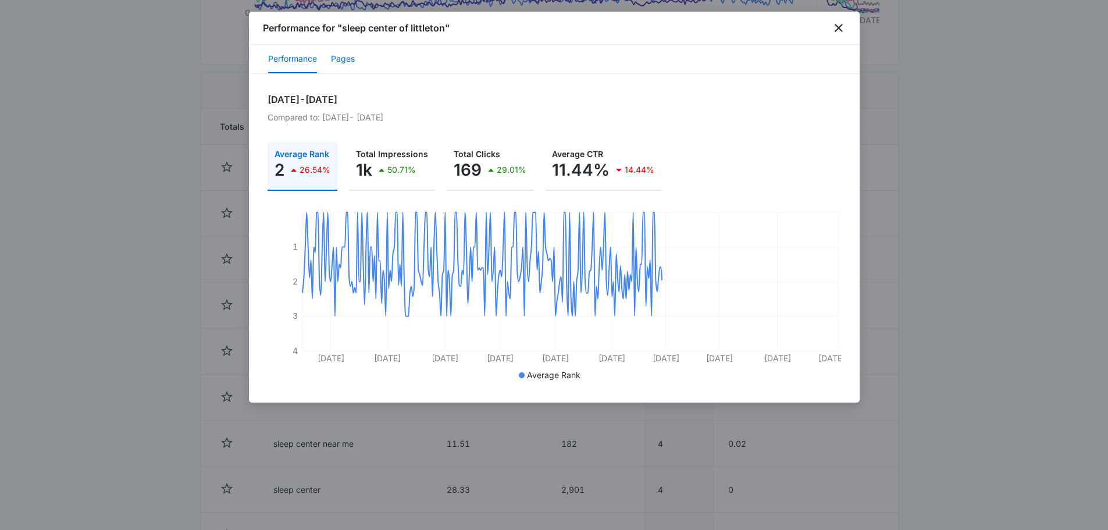
click at [344, 62] on button "Pages" at bounding box center [343, 59] width 24 height 28
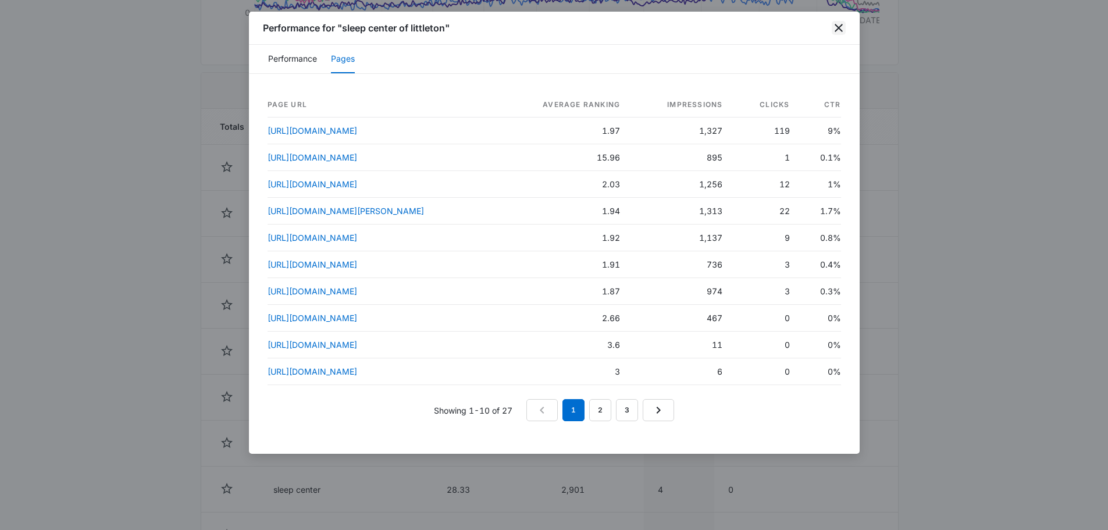
click at [838, 26] on icon "close" at bounding box center [839, 28] width 14 height 14
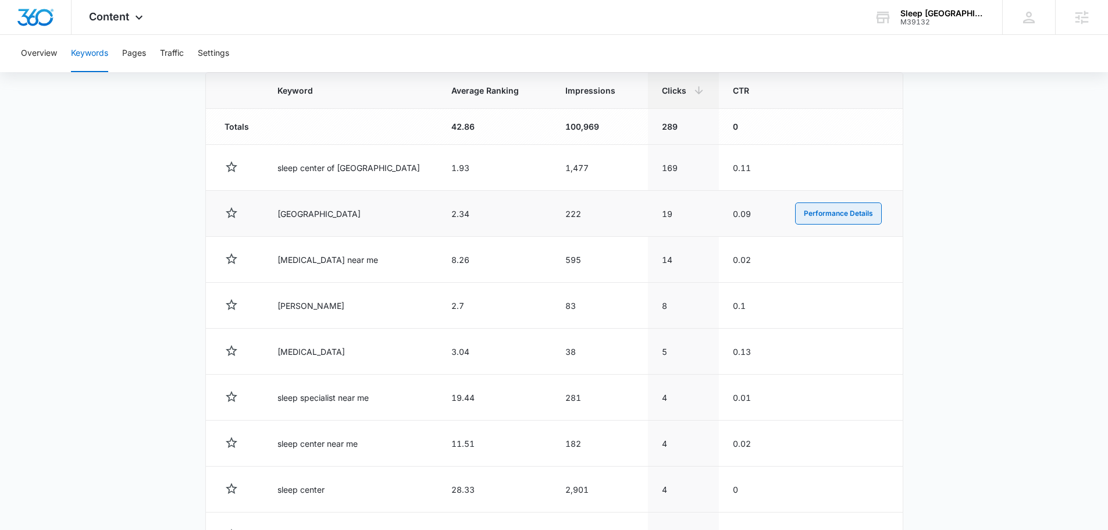
click at [809, 211] on button "Performance Details" at bounding box center [838, 213] width 87 height 22
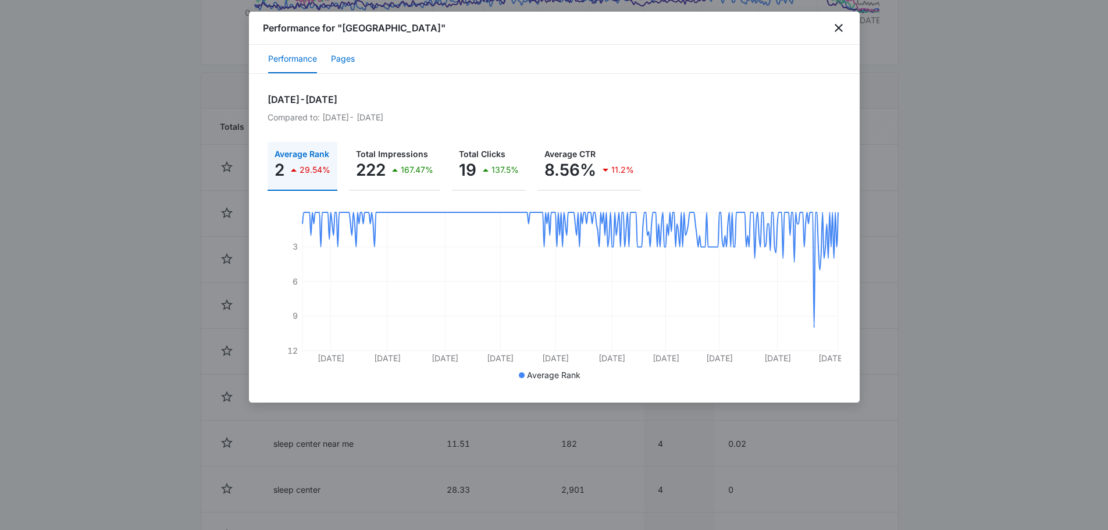
click at [345, 58] on button "Pages" at bounding box center [343, 59] width 24 height 28
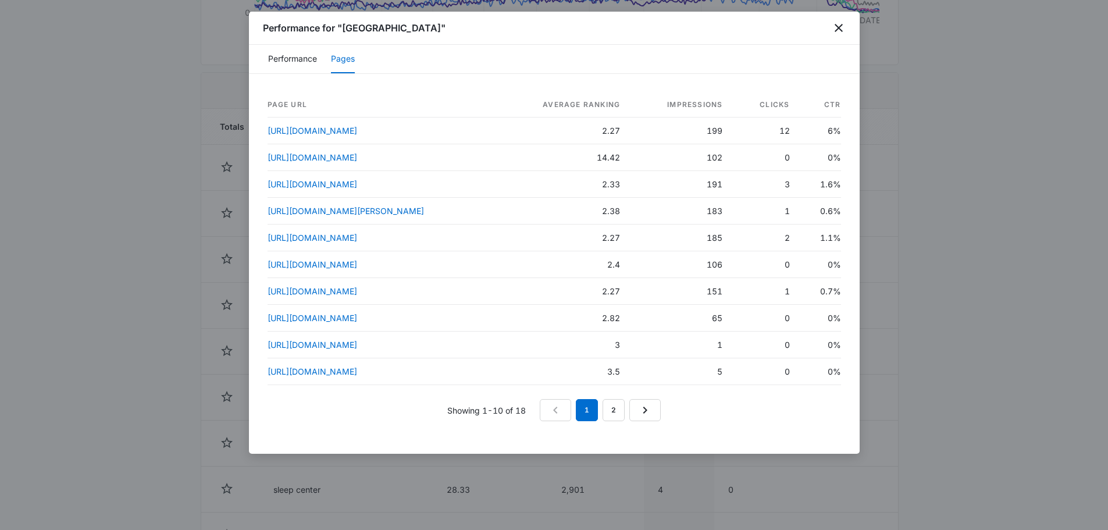
click at [813, 45] on div "Performance Pages" at bounding box center [554, 59] width 611 height 29
drag, startPoint x: 833, startPoint y: 28, endPoint x: 761, endPoint y: 53, distance: 76.9
click at [832, 28] on icon "close" at bounding box center [839, 28] width 14 height 14
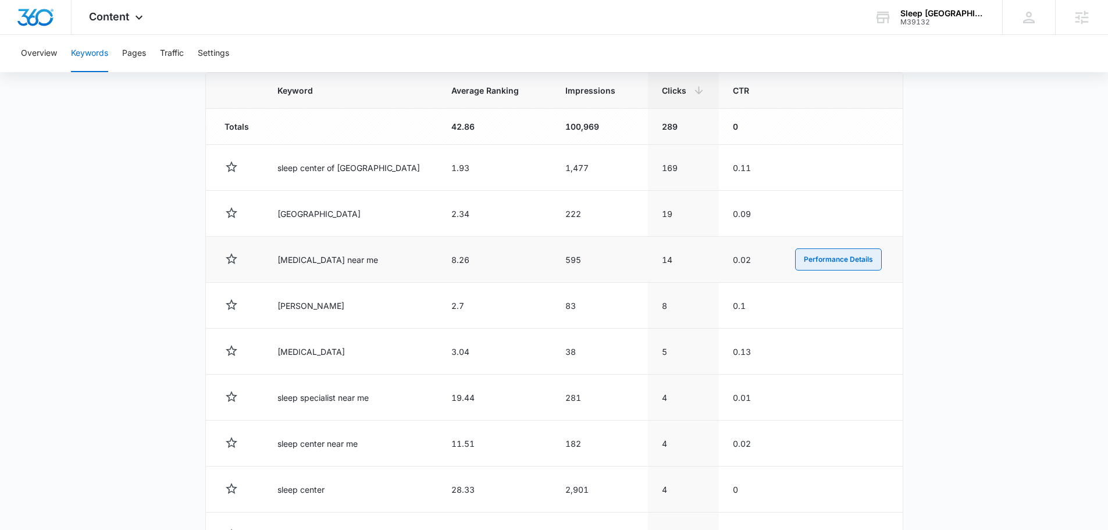
click at [827, 261] on button "Performance Details" at bounding box center [838, 259] width 87 height 22
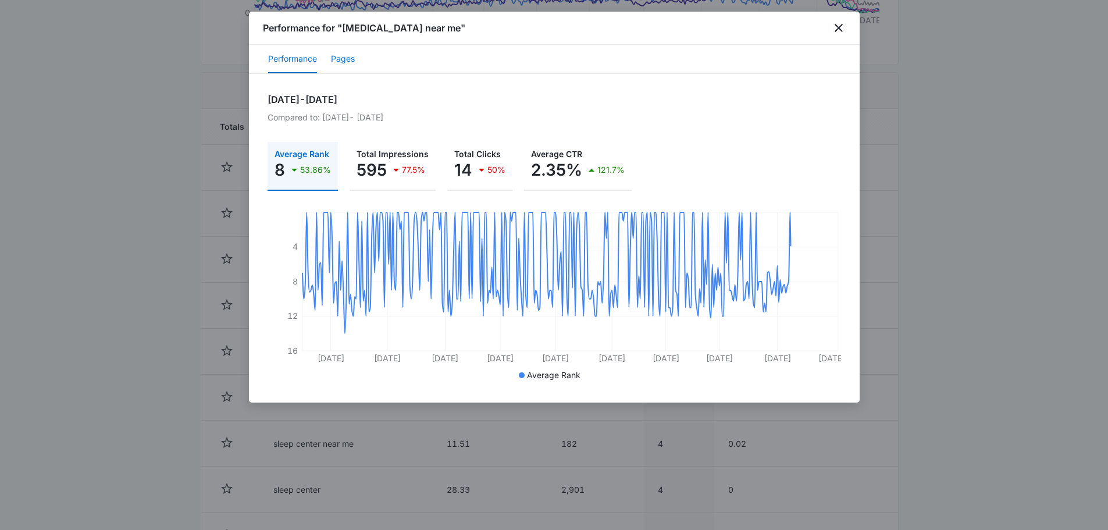
click at [341, 58] on button "Pages" at bounding box center [343, 59] width 24 height 28
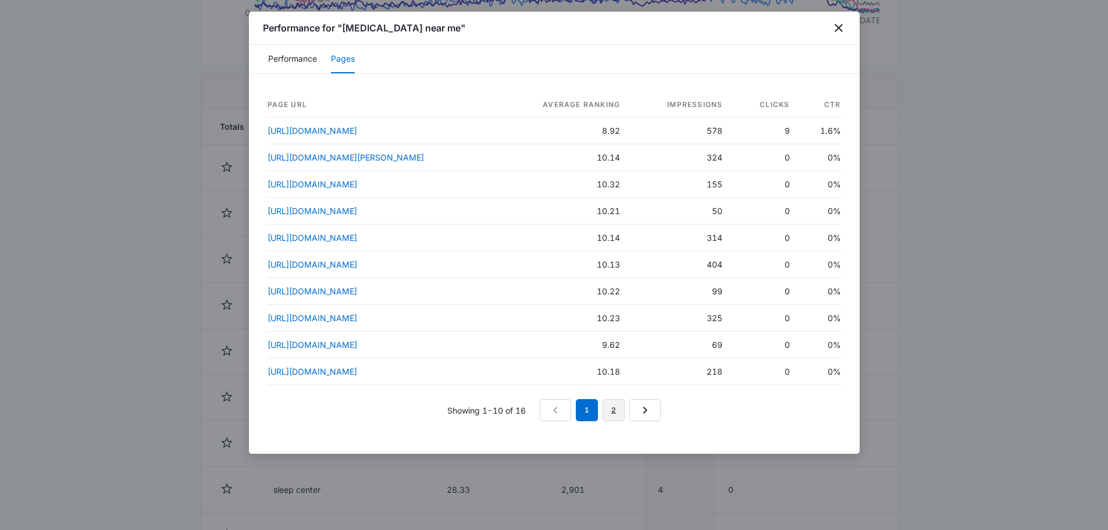
click at [609, 415] on link "2" at bounding box center [613, 410] width 22 height 22
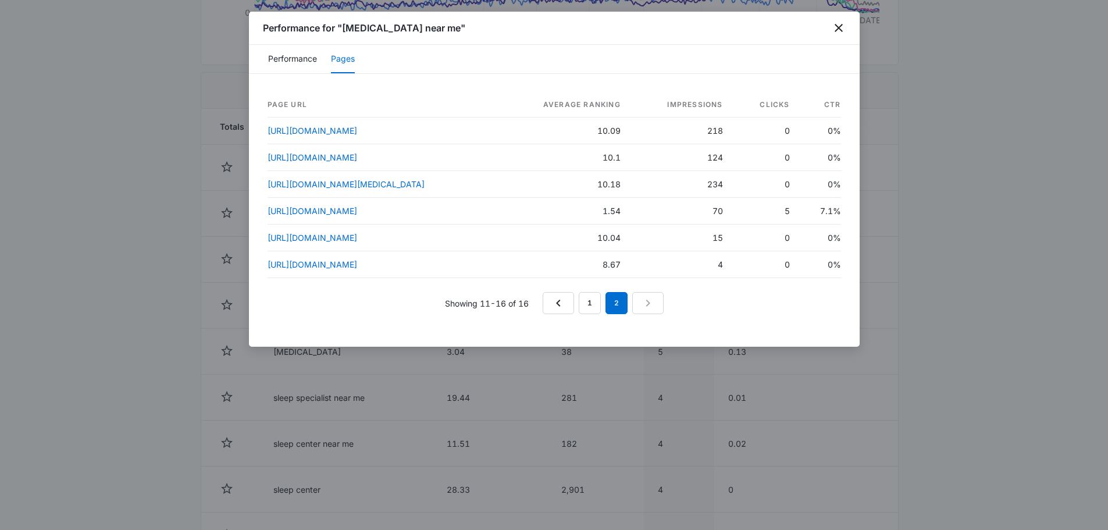
click at [845, 21] on div "Performance for "sleep study near me"" at bounding box center [554, 28] width 611 height 33
click at [827, 31] on div "Performance for "sleep study near me"" at bounding box center [554, 28] width 611 height 33
click at [836, 22] on icon "close" at bounding box center [839, 28] width 14 height 14
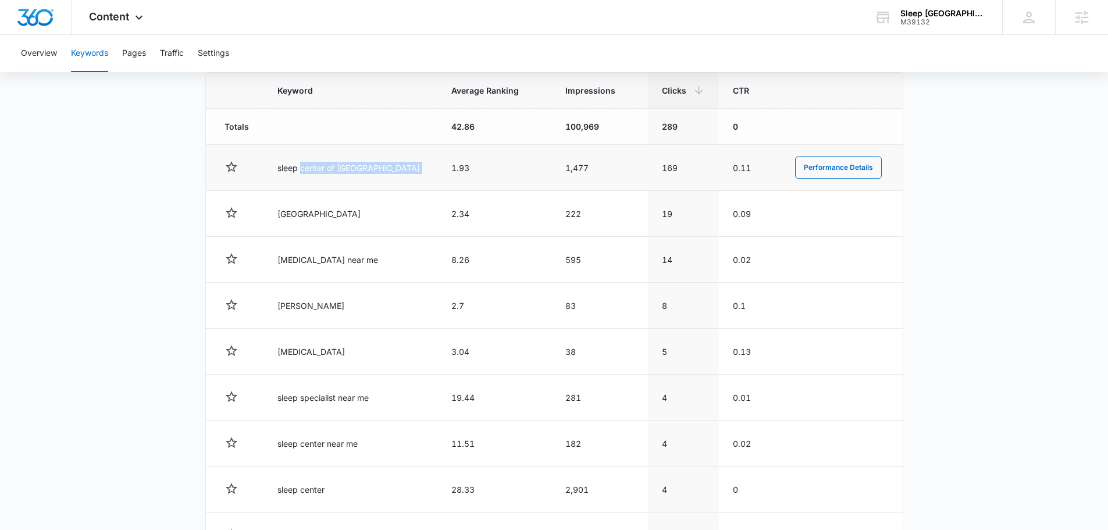
drag, startPoint x: 307, startPoint y: 161, endPoint x: 399, endPoint y: 160, distance: 91.9
click at [401, 162] on tr "sleep center of littleton 1.93 1,477 169 0.11 Performance Details" at bounding box center [554, 168] width 697 height 46
click at [841, 166] on button "Performance Details" at bounding box center [838, 167] width 87 height 22
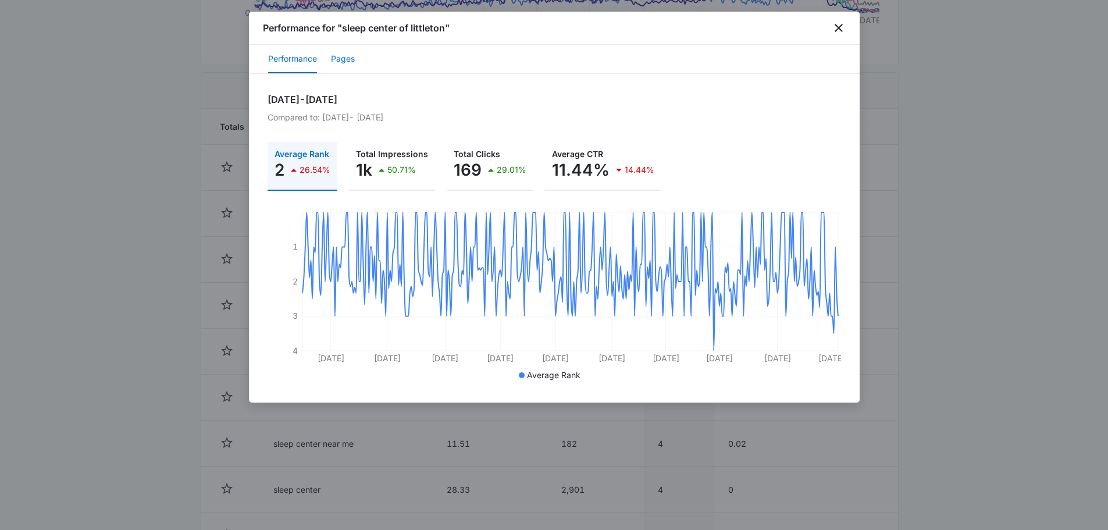
click at [338, 63] on button "Pages" at bounding box center [343, 59] width 24 height 28
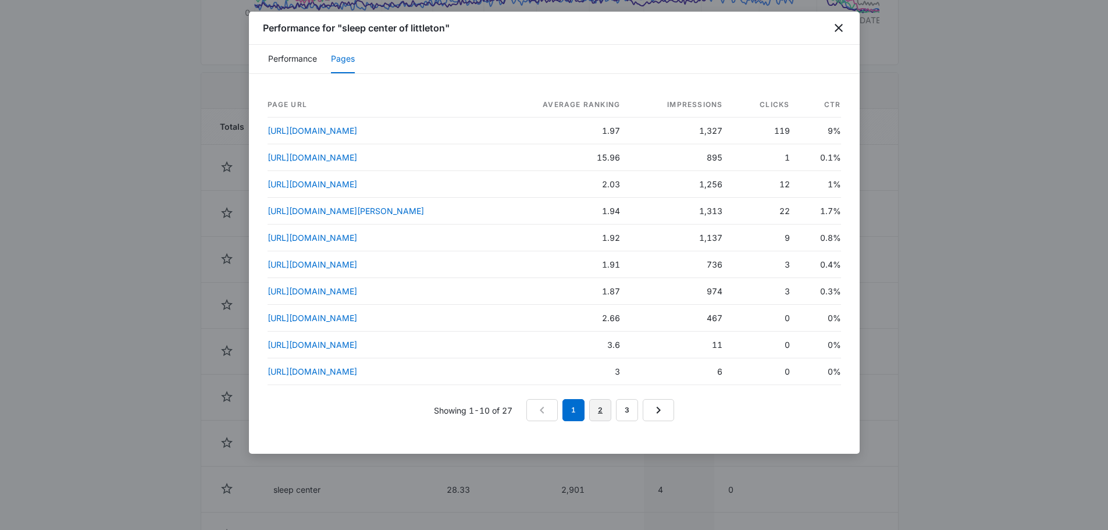
click at [602, 418] on link "2" at bounding box center [600, 410] width 22 height 22
drag, startPoint x: 734, startPoint y: 210, endPoint x: 747, endPoint y: 209, distance: 12.8
click at [726, 209] on td "1" at bounding box center [675, 211] width 101 height 27
click at [571, 420] on link "1" at bounding box center [576, 410] width 22 height 22
click at [838, 22] on icon "close" at bounding box center [839, 28] width 14 height 14
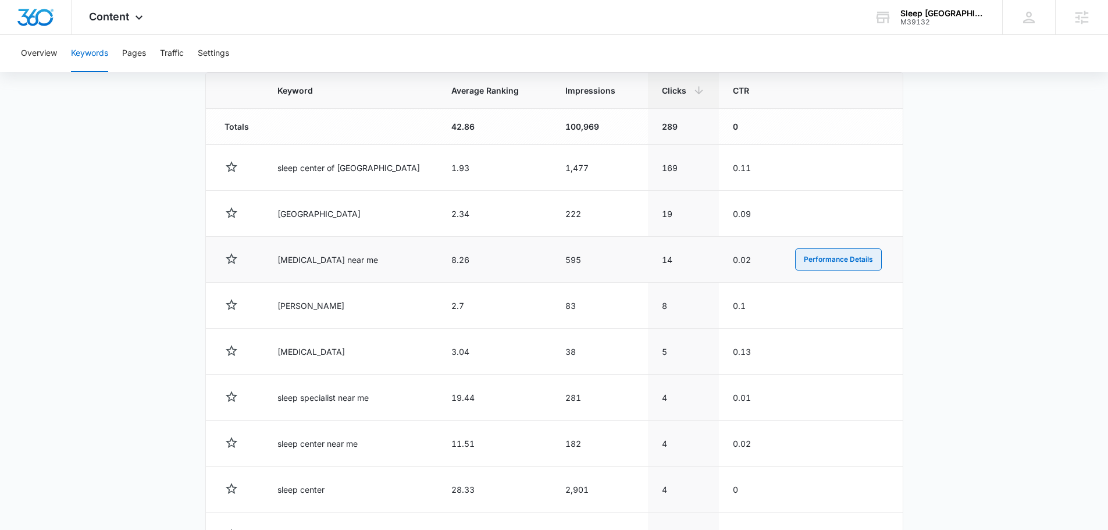
click at [834, 256] on button "Performance Details" at bounding box center [838, 259] width 87 height 22
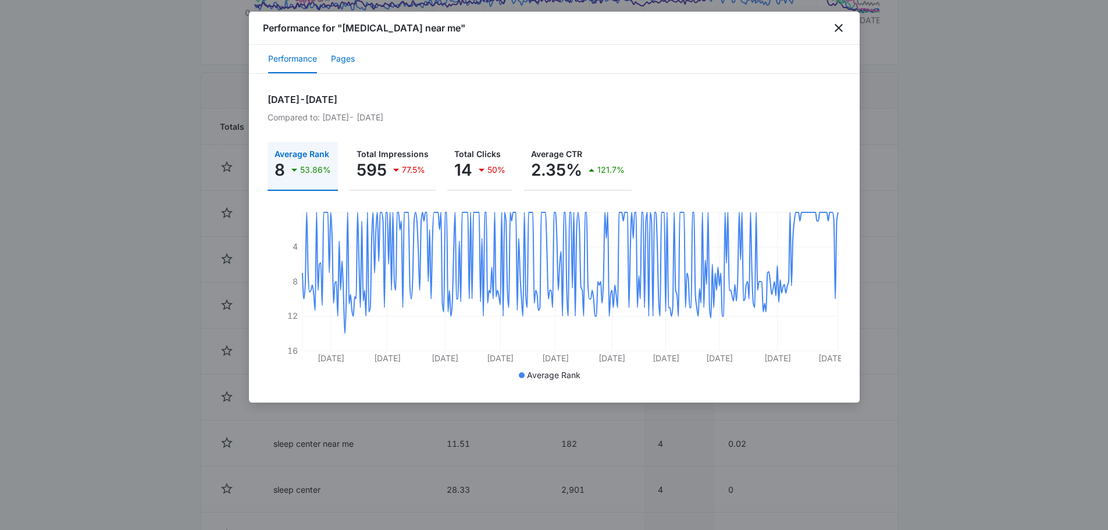
click at [335, 59] on button "Pages" at bounding box center [343, 59] width 24 height 28
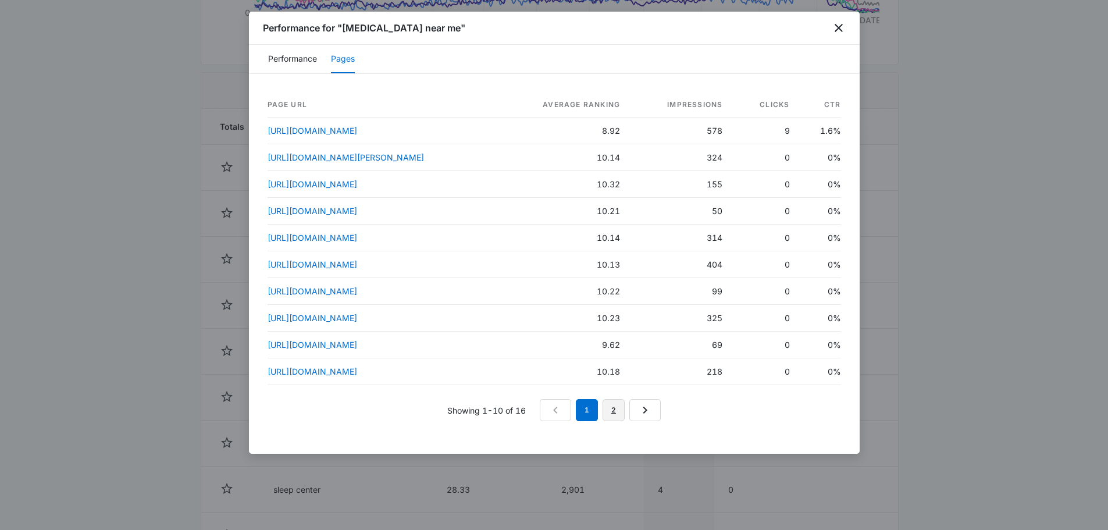
click at [618, 415] on link "2" at bounding box center [613, 410] width 22 height 22
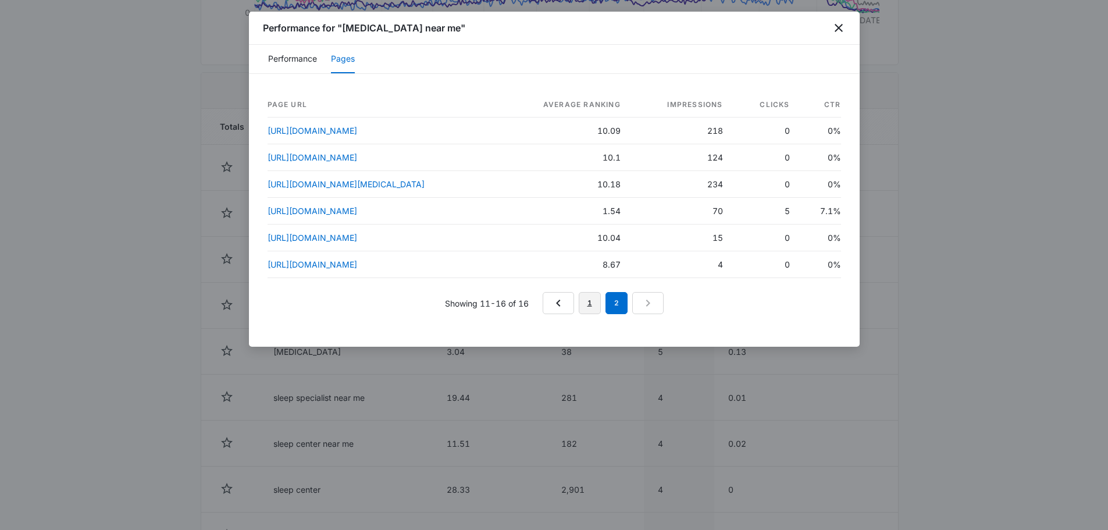
click at [585, 308] on link "1" at bounding box center [590, 303] width 22 height 22
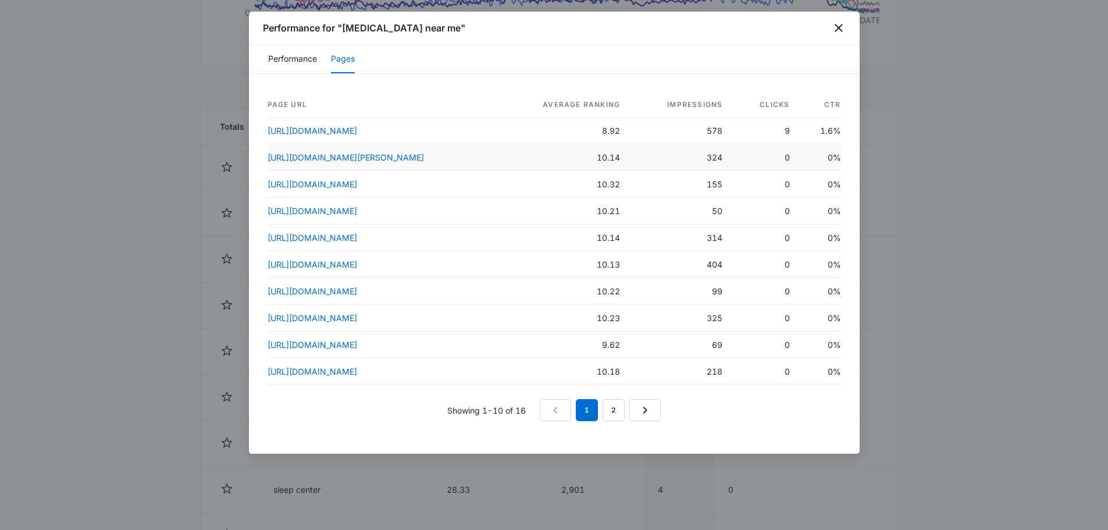
drag, startPoint x: 480, startPoint y: 149, endPoint x: 393, endPoint y: 162, distance: 88.7
click at [393, 162] on td "https://sleepcenteroflittleton.com/meet-dr-froning" at bounding box center [381, 157] width 229 height 27
copy link "/meet-dr-[PERSON_NAME]"
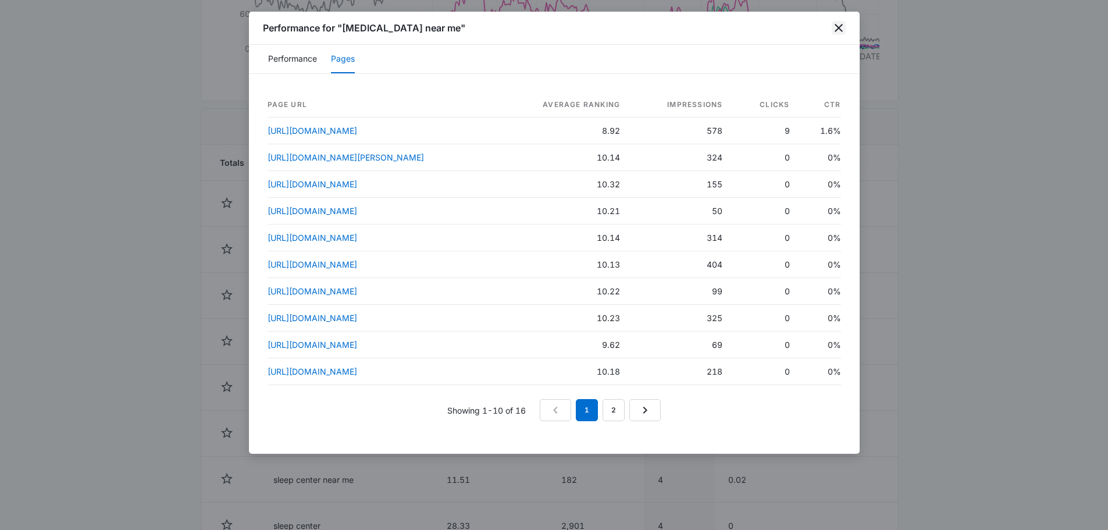
click at [836, 28] on icon "close" at bounding box center [839, 28] width 14 height 14
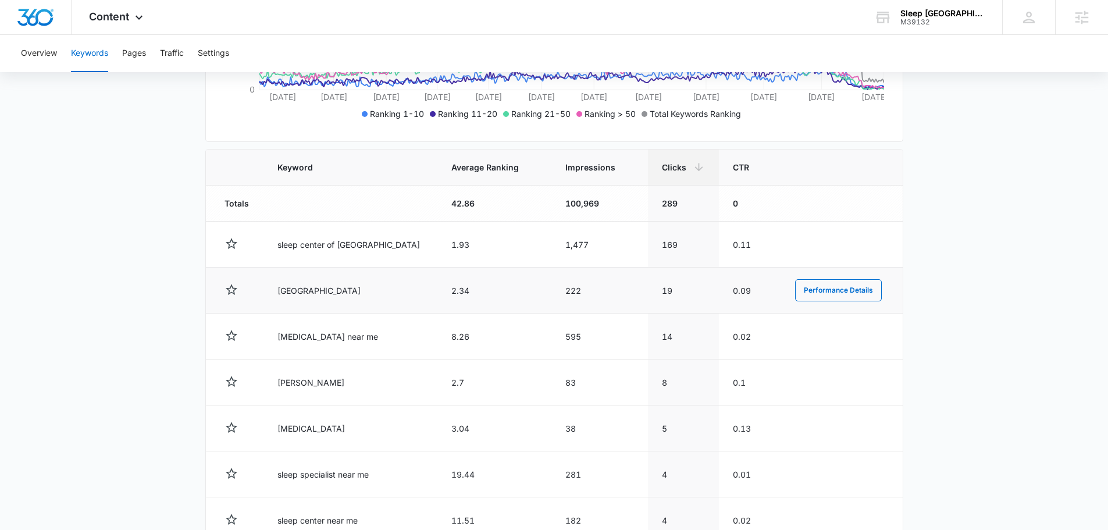
scroll to position [349, 0]
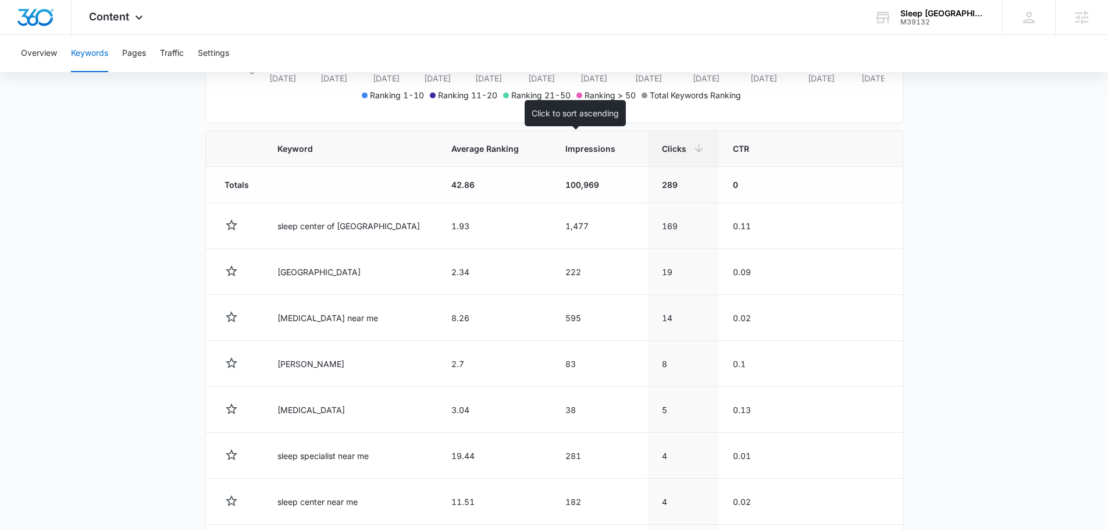
click at [560, 158] on th "Impressions" at bounding box center [599, 149] width 97 height 36
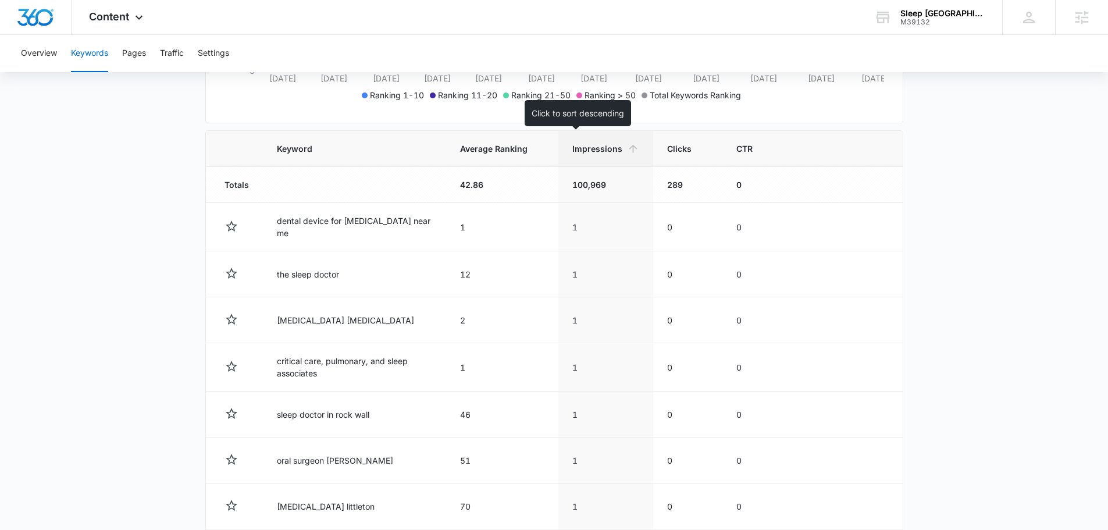
click at [605, 155] on th "Impressions" at bounding box center [605, 149] width 95 height 36
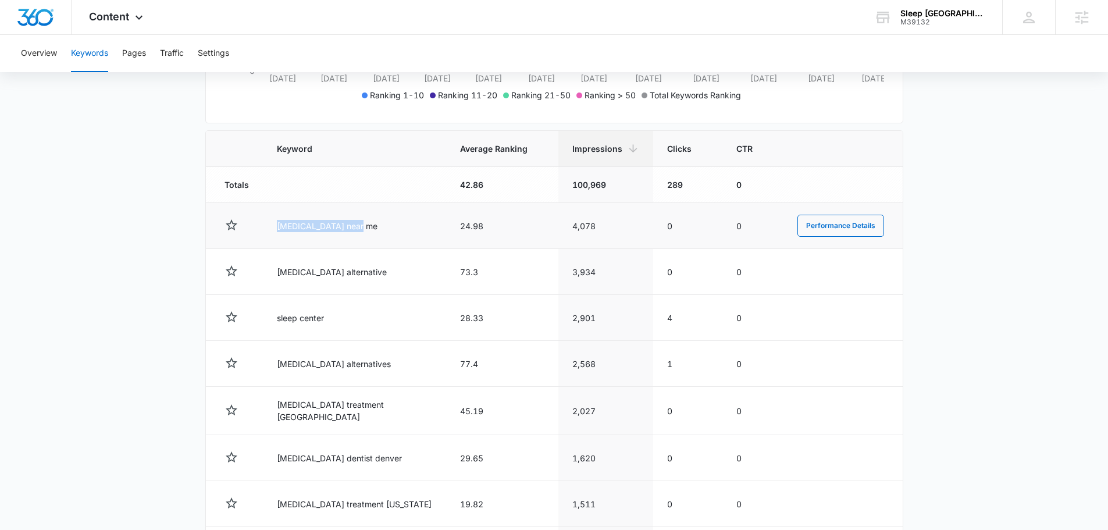
drag, startPoint x: 377, startPoint y: 223, endPoint x: 272, endPoint y: 222, distance: 105.8
click at [272, 222] on td "sleep apnea near me" at bounding box center [354, 226] width 183 height 46
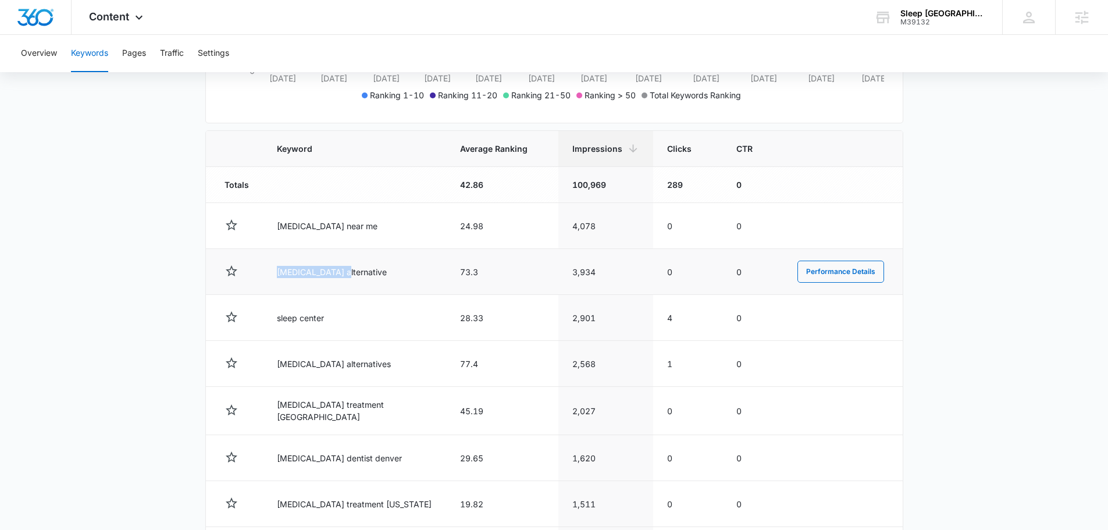
drag, startPoint x: 349, startPoint y: 271, endPoint x: 265, endPoint y: 272, distance: 84.3
click at [265, 272] on td "cpap alternative" at bounding box center [354, 272] width 183 height 46
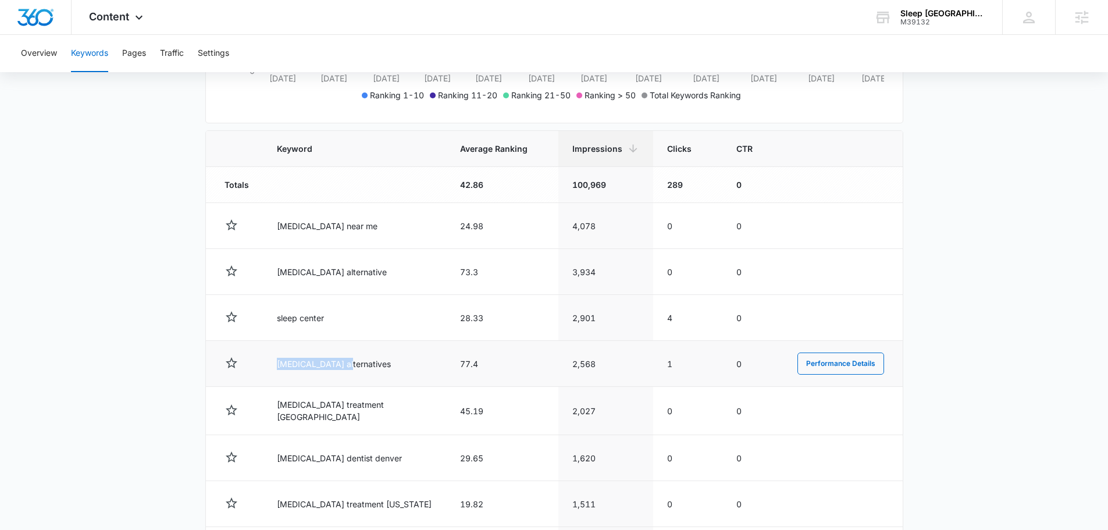
drag, startPoint x: 360, startPoint y: 355, endPoint x: 269, endPoint y: 359, distance: 90.8
click at [269, 359] on td "cpap alternatives" at bounding box center [354, 364] width 183 height 46
drag, startPoint x: 551, startPoint y: 365, endPoint x: 594, endPoint y: 365, distance: 43.0
click at [594, 365] on td "2,568" at bounding box center [605, 364] width 95 height 46
drag, startPoint x: 471, startPoint y: 362, endPoint x: 409, endPoint y: 361, distance: 62.2
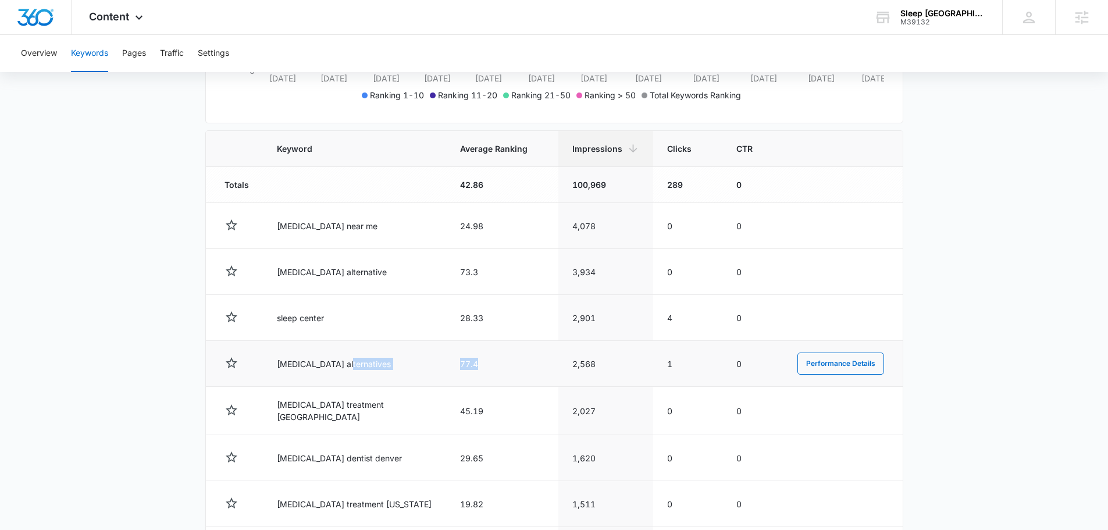
click at [409, 361] on tr "cpap alternatives 77.4 2,568 1 0 Performance Details" at bounding box center [554, 364] width 697 height 46
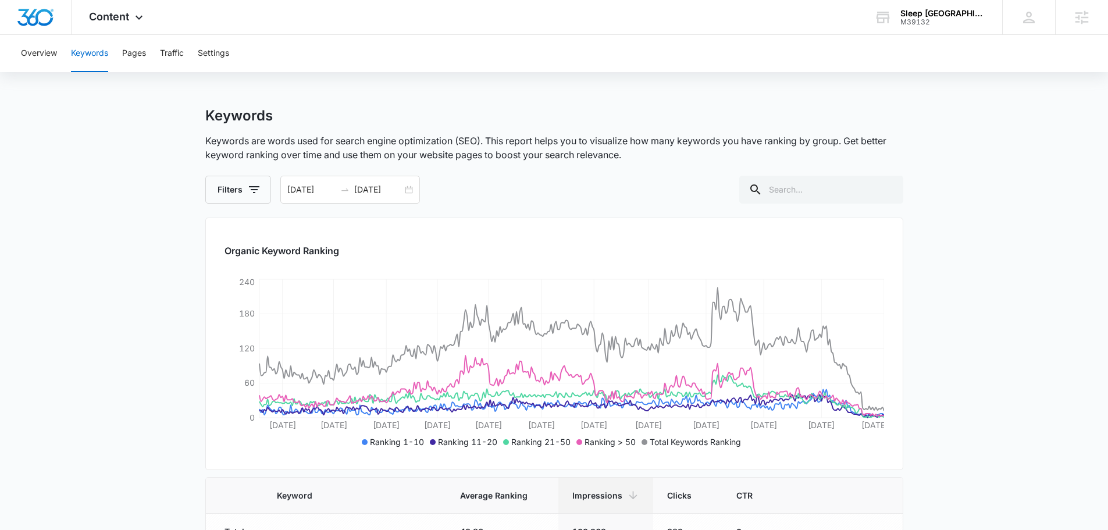
scroll to position [0, 0]
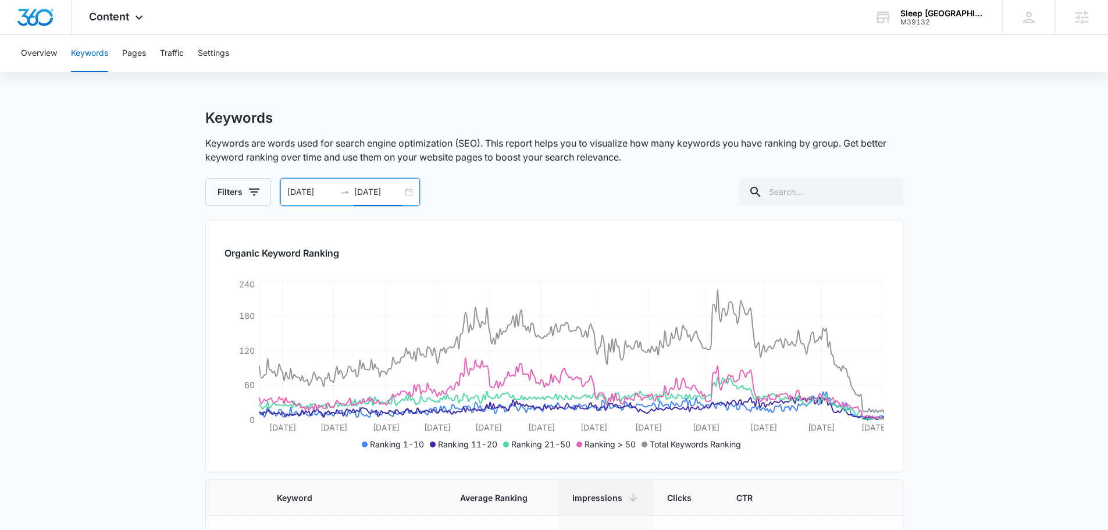
click at [371, 194] on input "[DATE]" at bounding box center [378, 191] width 48 height 13
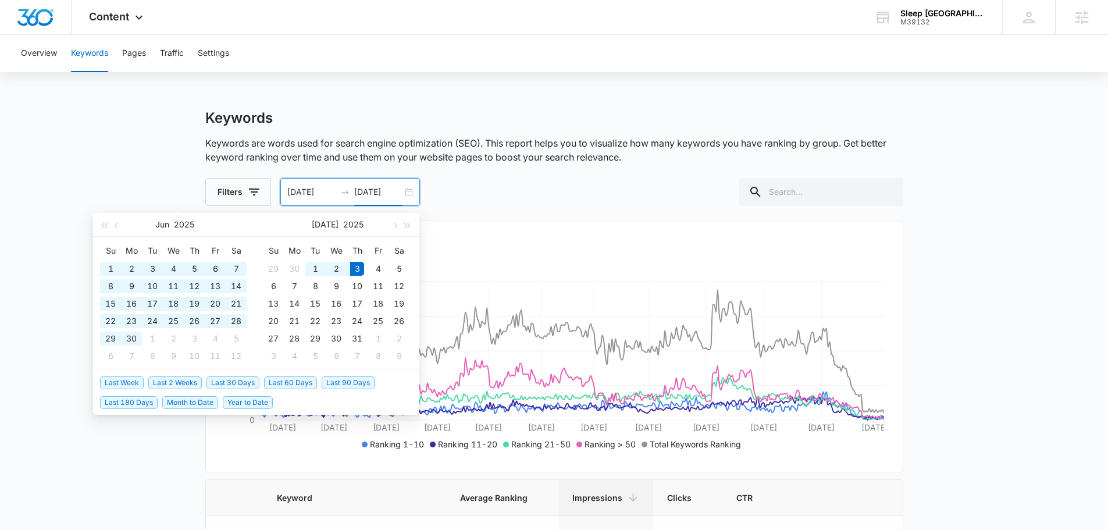
type input "[DATE]"
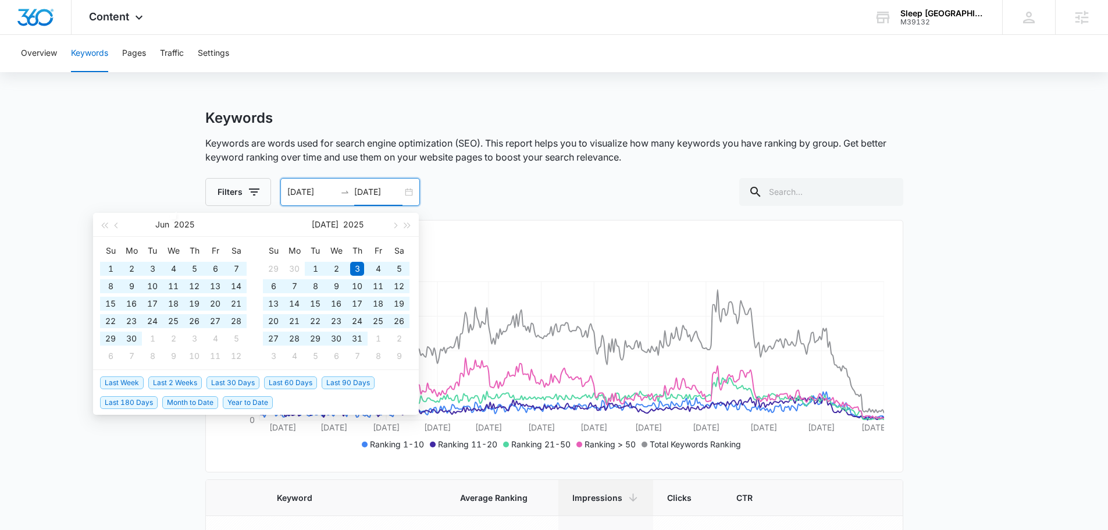
click at [147, 401] on span "Last 180 Days" at bounding box center [129, 402] width 58 height 13
type input "04/07/2025"
type input "10/04/2025"
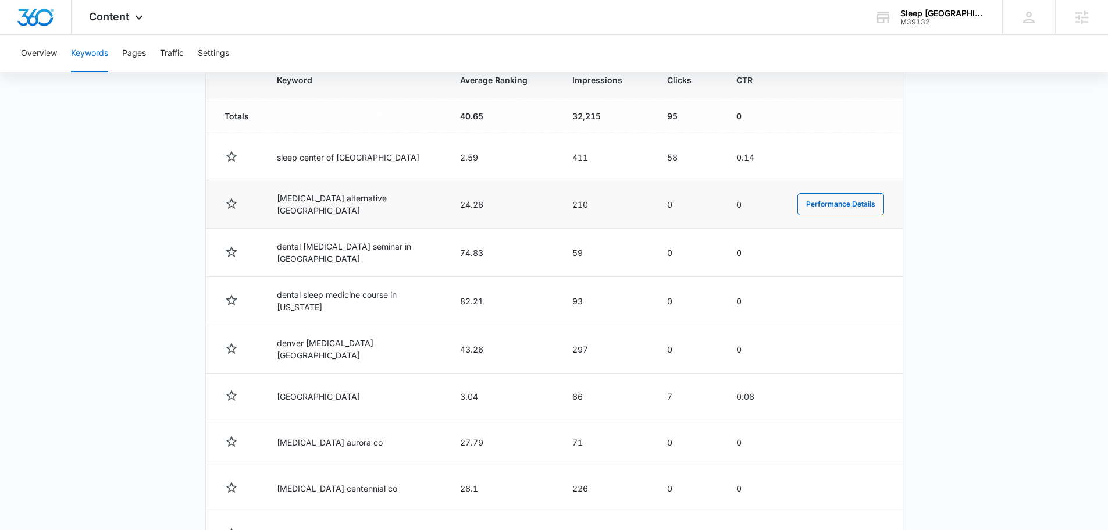
scroll to position [429, 0]
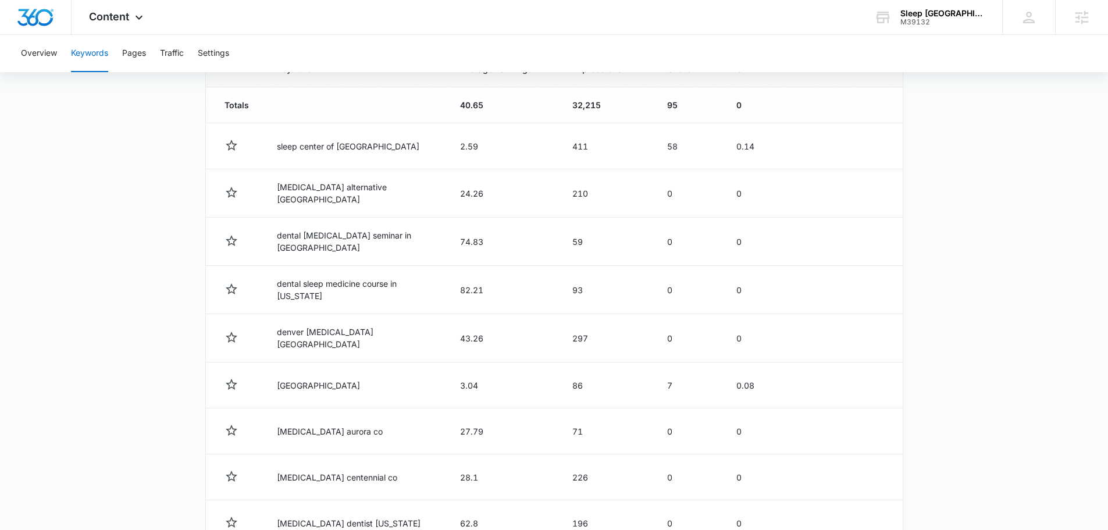
click at [583, 117] on td "32,215" at bounding box center [605, 105] width 95 height 36
click at [587, 104] on td "32,215" at bounding box center [605, 105] width 95 height 36
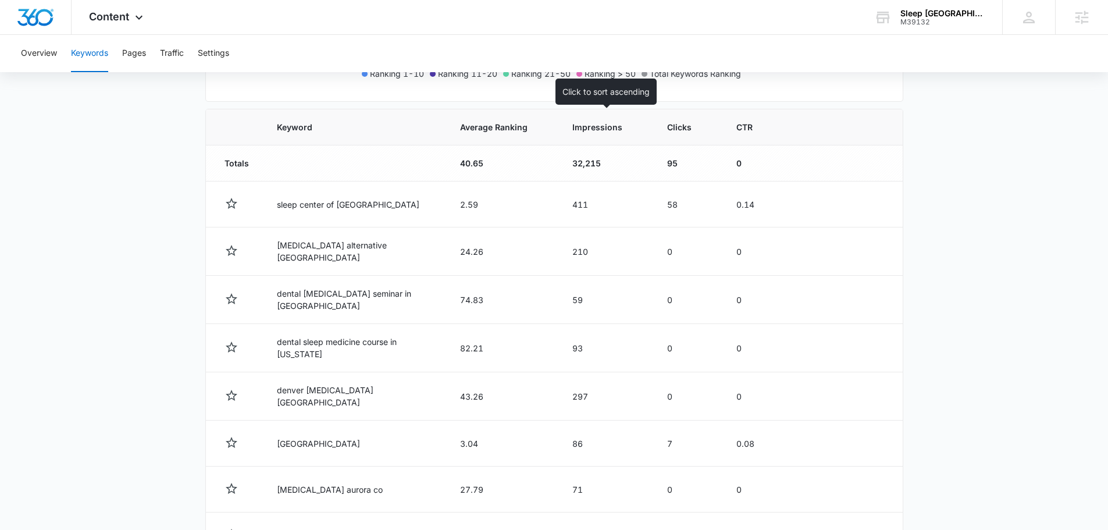
click at [587, 132] on span "Impressions" at bounding box center [597, 127] width 50 height 12
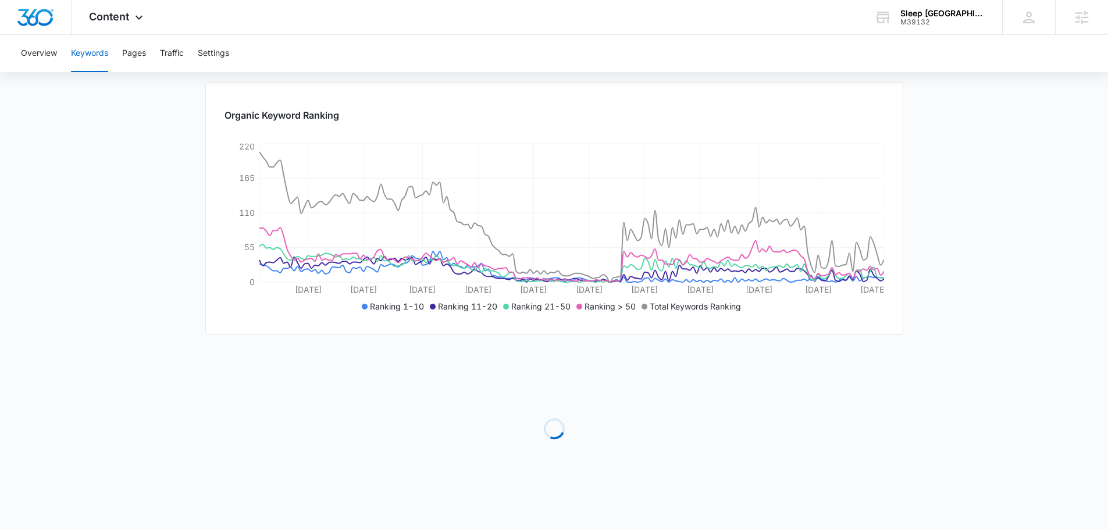
scroll to position [370, 0]
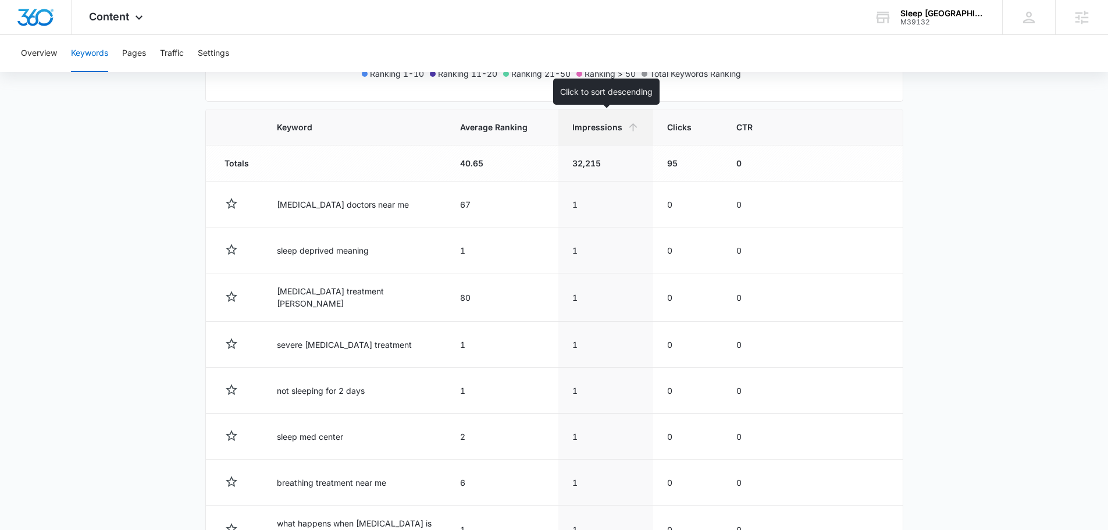
click at [596, 134] on th "Impressions" at bounding box center [605, 127] width 95 height 36
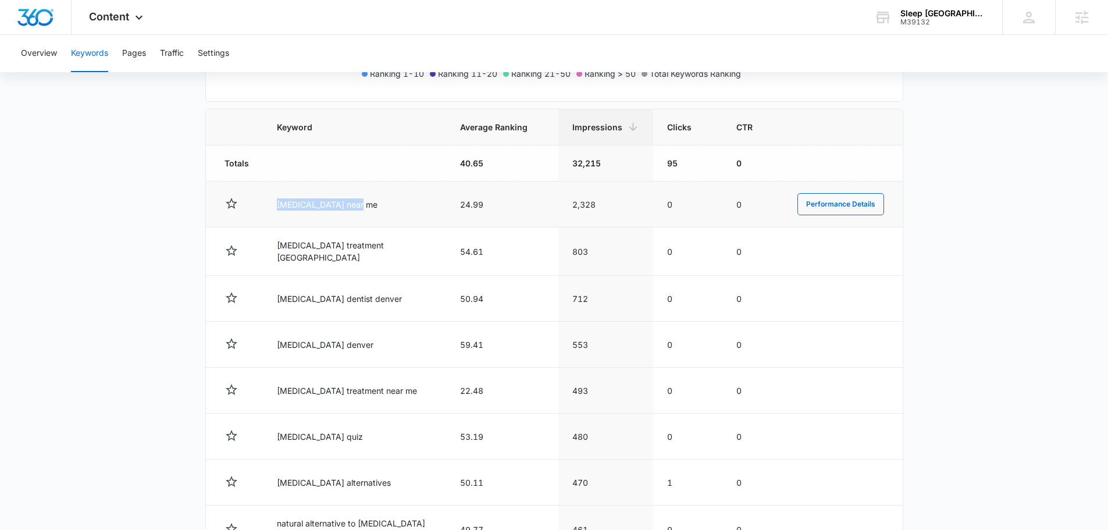
drag, startPoint x: 268, startPoint y: 204, endPoint x: 361, endPoint y: 205, distance: 93.0
click at [359, 205] on td "sleep apnea near me" at bounding box center [354, 204] width 183 height 46
drag, startPoint x: 475, startPoint y: 208, endPoint x: 491, endPoint y: 208, distance: 15.7
click at [491, 208] on td "24.99" at bounding box center [502, 204] width 112 height 46
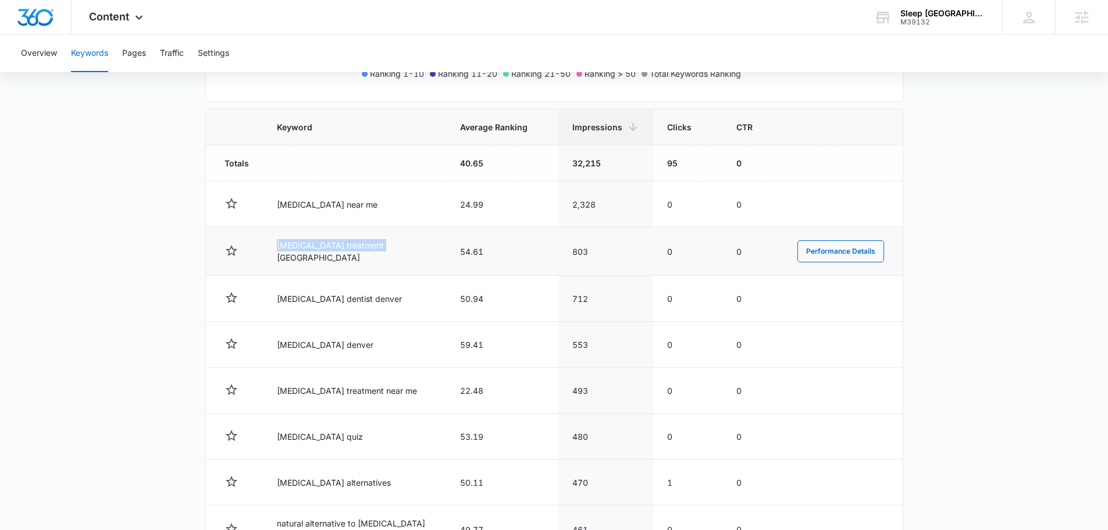
drag, startPoint x: 277, startPoint y: 254, endPoint x: 388, endPoint y: 252, distance: 110.5
click at [387, 252] on td "sleep apnea treatment denver" at bounding box center [354, 251] width 183 height 48
click at [509, 251] on tr "sleep apnea treatment denver 54.61 803 0 0 Performance Details" at bounding box center [554, 251] width 697 height 48
click at [880, 256] on div "Performance Details" at bounding box center [840, 251] width 87 height 22
click at [851, 256] on button "Performance Details" at bounding box center [840, 251] width 87 height 22
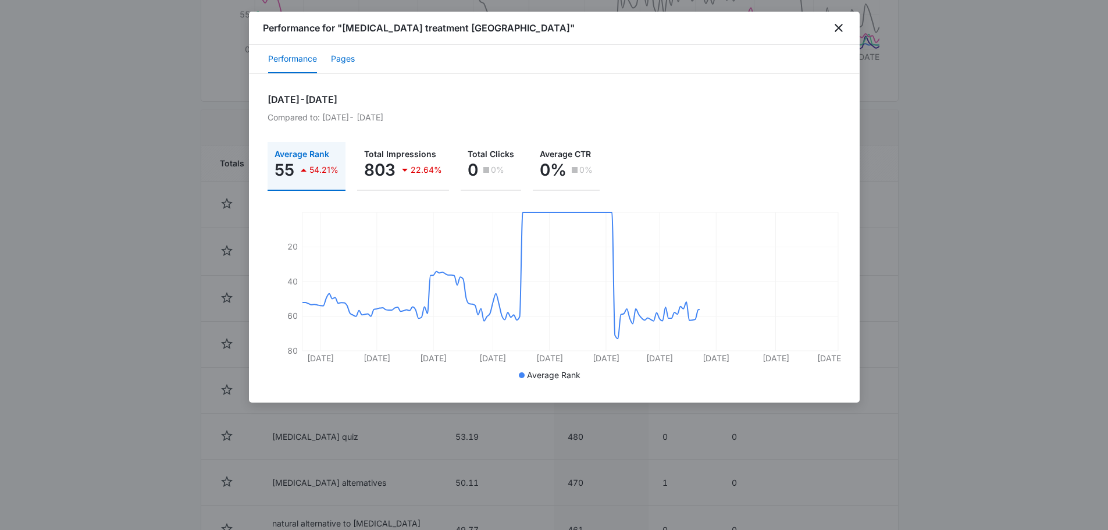
click at [344, 58] on button "Pages" at bounding box center [343, 59] width 24 height 28
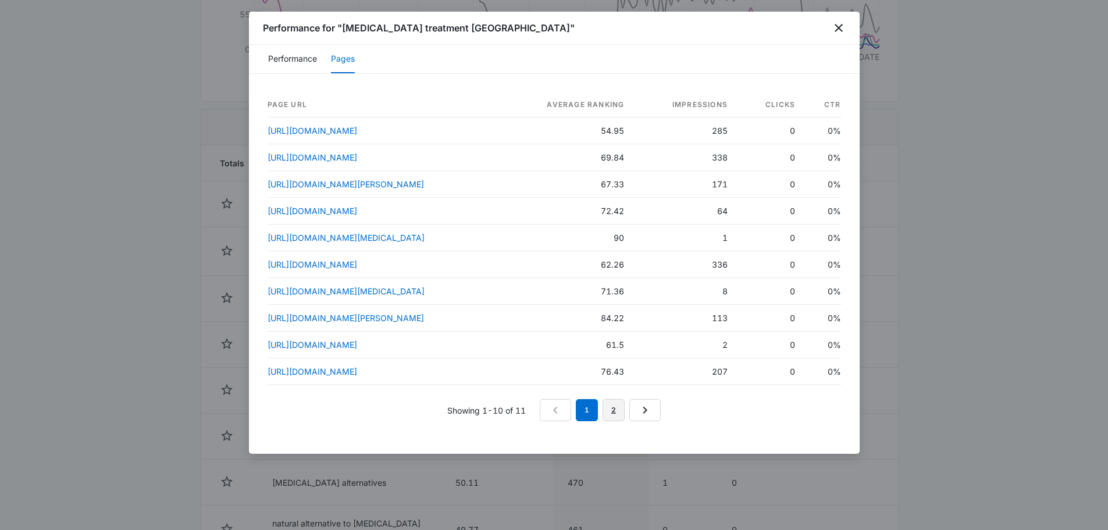
click at [612, 421] on link "2" at bounding box center [613, 410] width 22 height 22
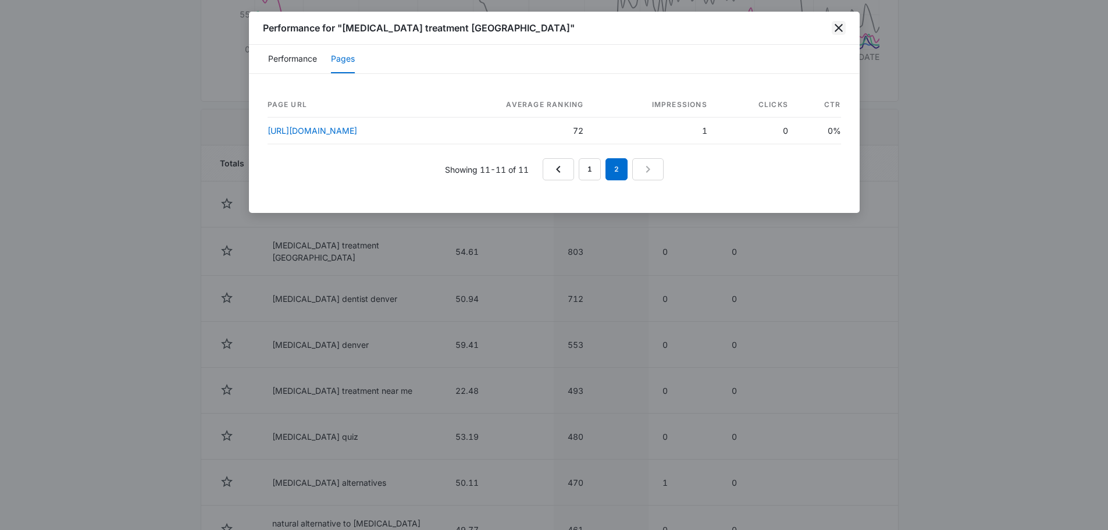
click at [837, 30] on icon "close" at bounding box center [838, 28] width 8 height 8
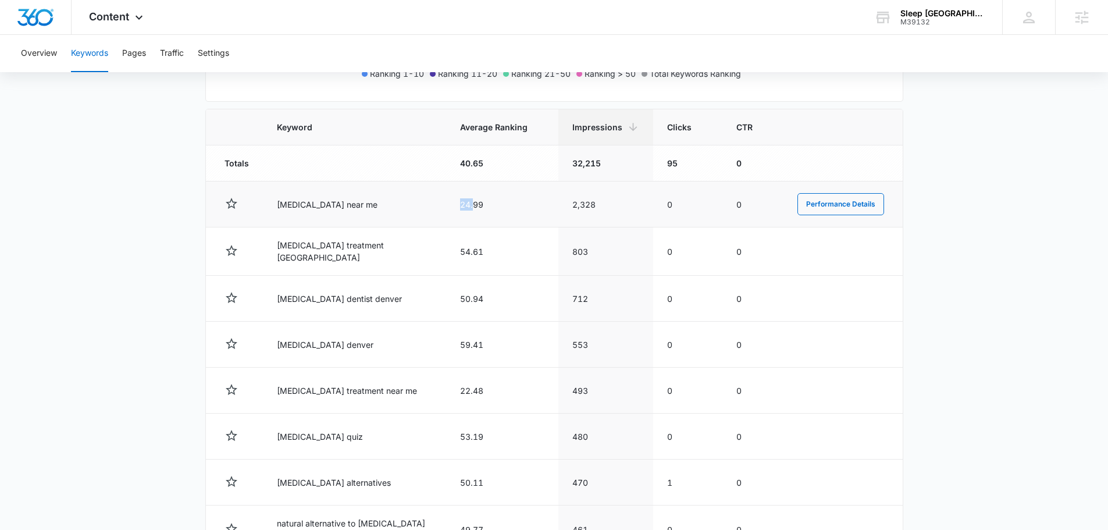
drag, startPoint x: 448, startPoint y: 209, endPoint x: 460, endPoint y: 213, distance: 12.3
click at [460, 213] on td "24.99" at bounding box center [502, 204] width 112 height 46
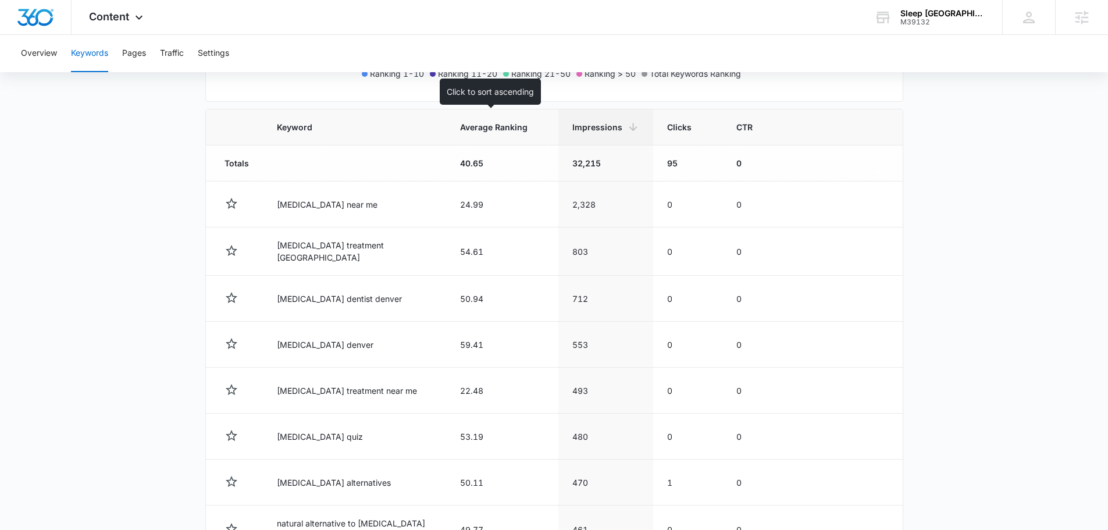
click at [484, 130] on span "Average Ranking" at bounding box center [493, 127] width 67 height 12
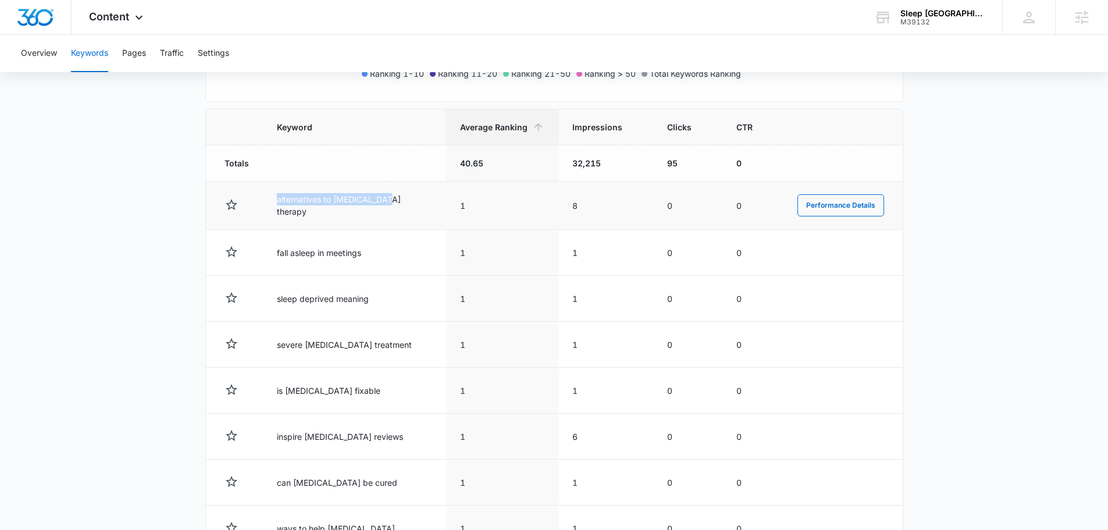
drag, startPoint x: 276, startPoint y: 205, endPoint x: 385, endPoint y: 199, distance: 109.4
click at [384, 199] on td "alternatives to cpap therapy" at bounding box center [354, 205] width 183 height 48
drag, startPoint x: 449, startPoint y: 202, endPoint x: 478, endPoint y: 198, distance: 28.8
click at [478, 198] on td "1" at bounding box center [502, 205] width 112 height 48
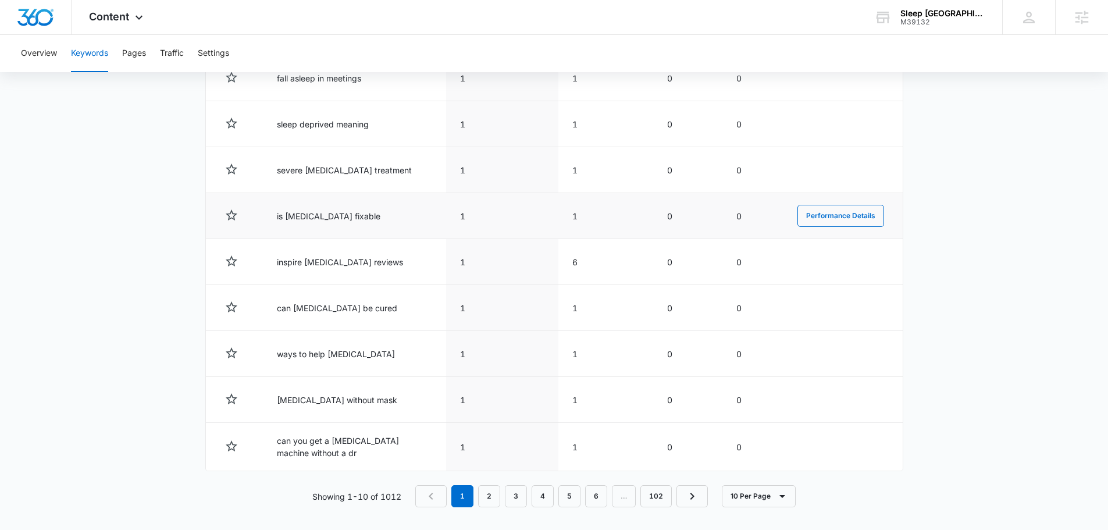
scroll to position [545, 0]
click at [497, 492] on link "2" at bounding box center [489, 495] width 22 height 22
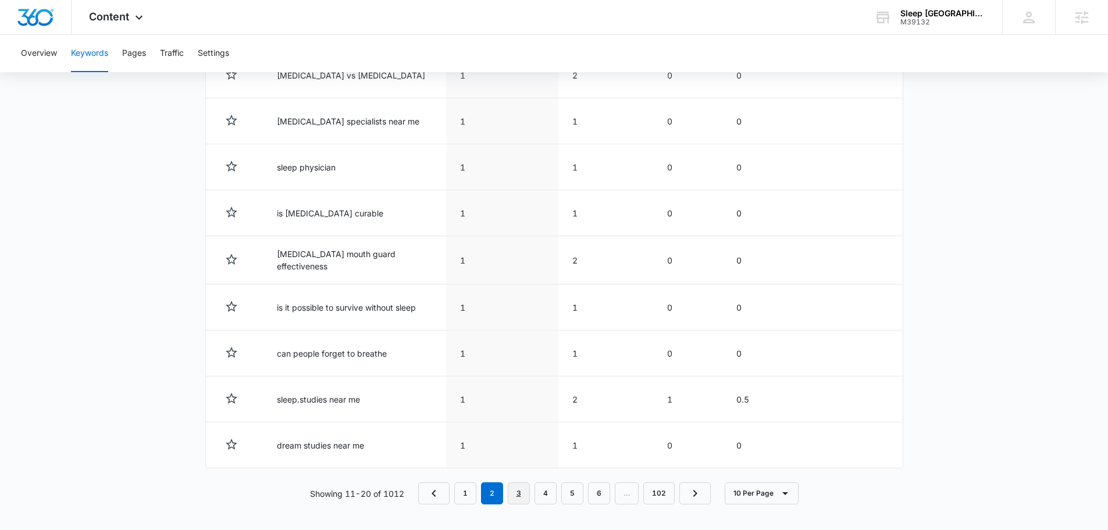
click at [527, 490] on link "3" at bounding box center [519, 493] width 22 height 22
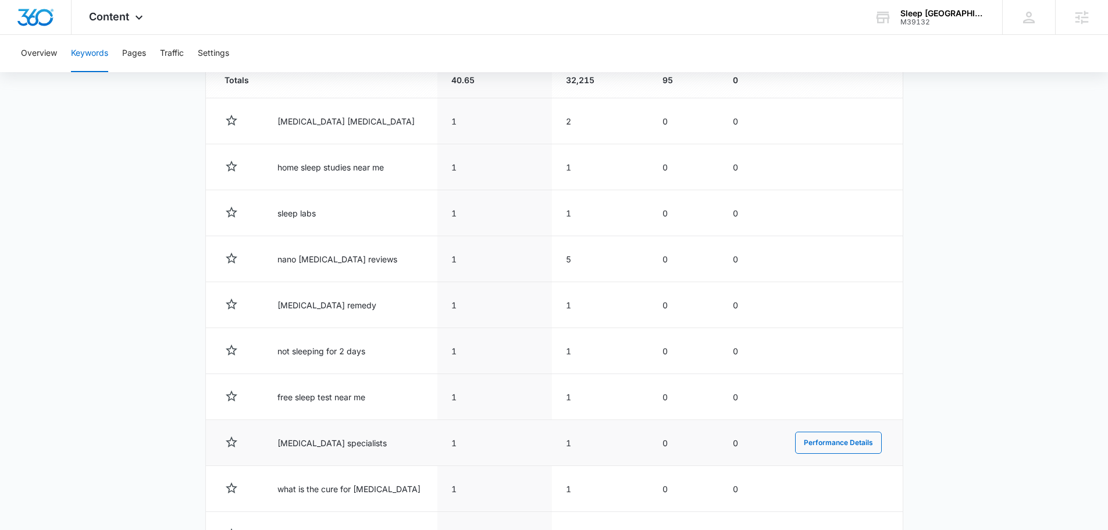
scroll to position [429, 0]
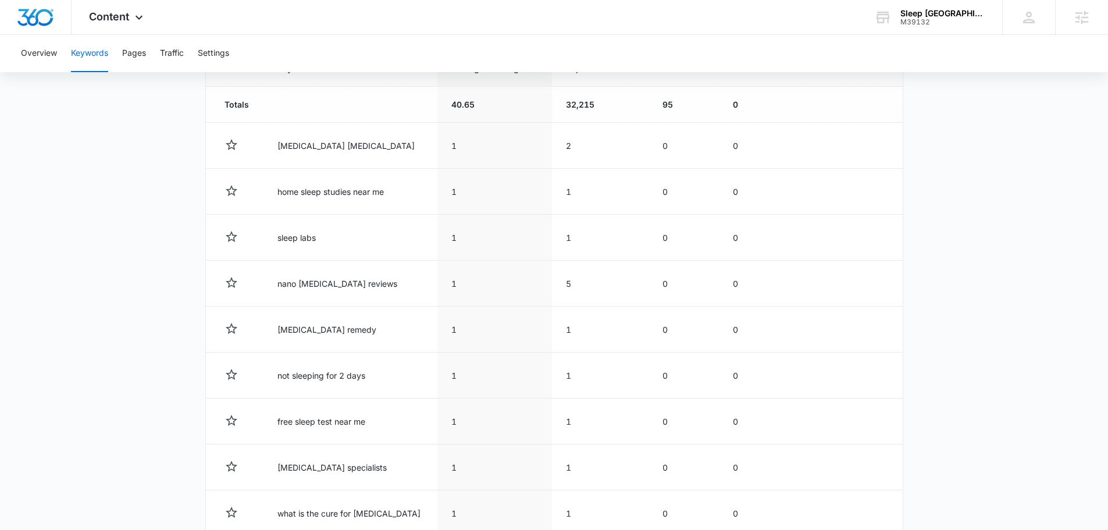
click at [579, 108] on td "32,215" at bounding box center [600, 105] width 97 height 36
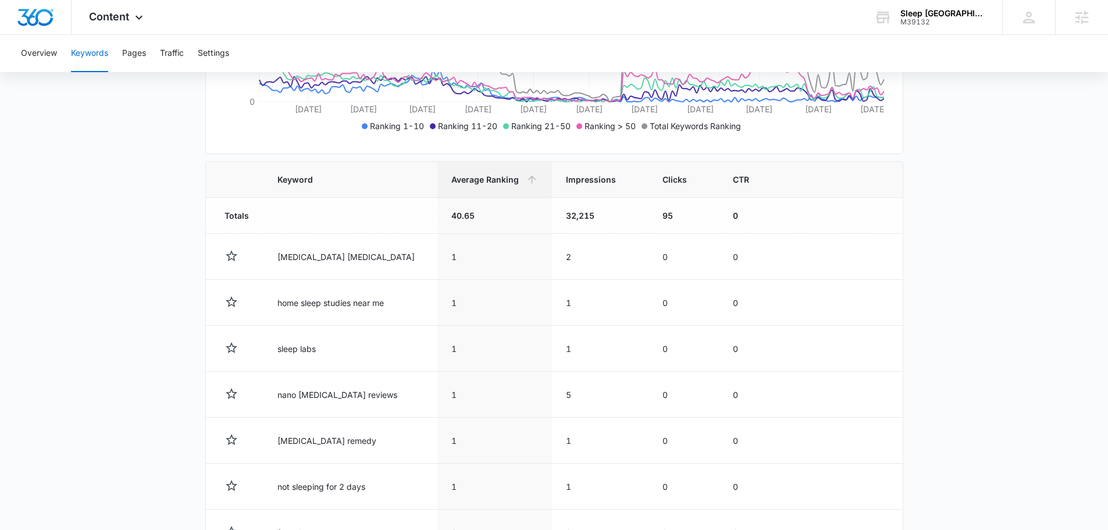
scroll to position [313, 0]
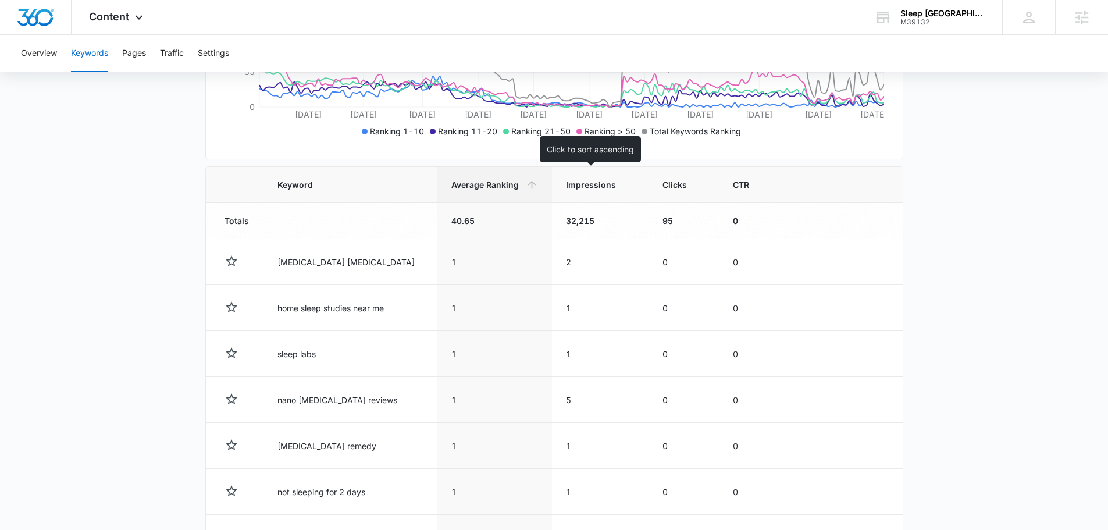
click at [567, 186] on span "Impressions" at bounding box center [592, 185] width 52 height 12
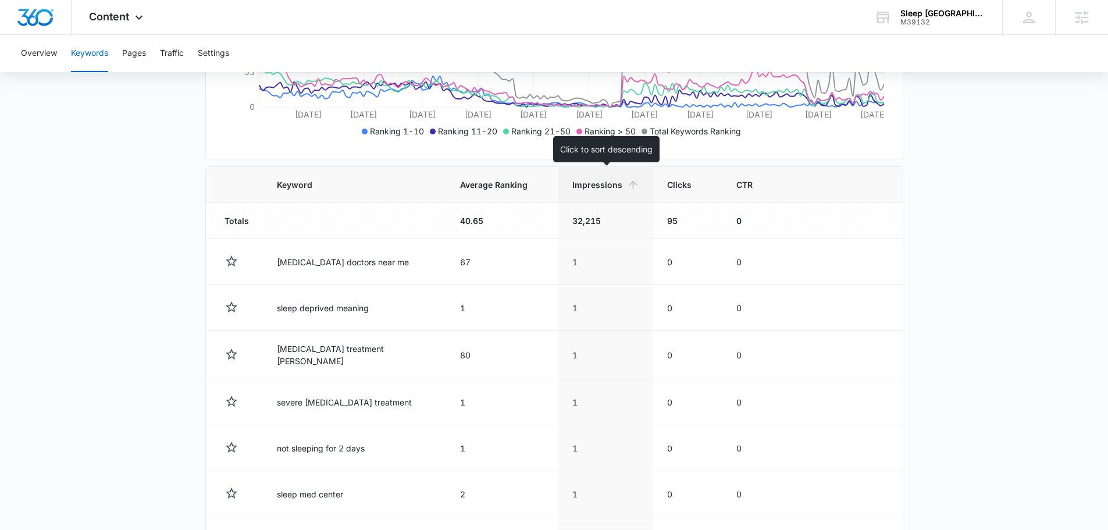
click at [590, 185] on span "Impressions" at bounding box center [597, 185] width 50 height 12
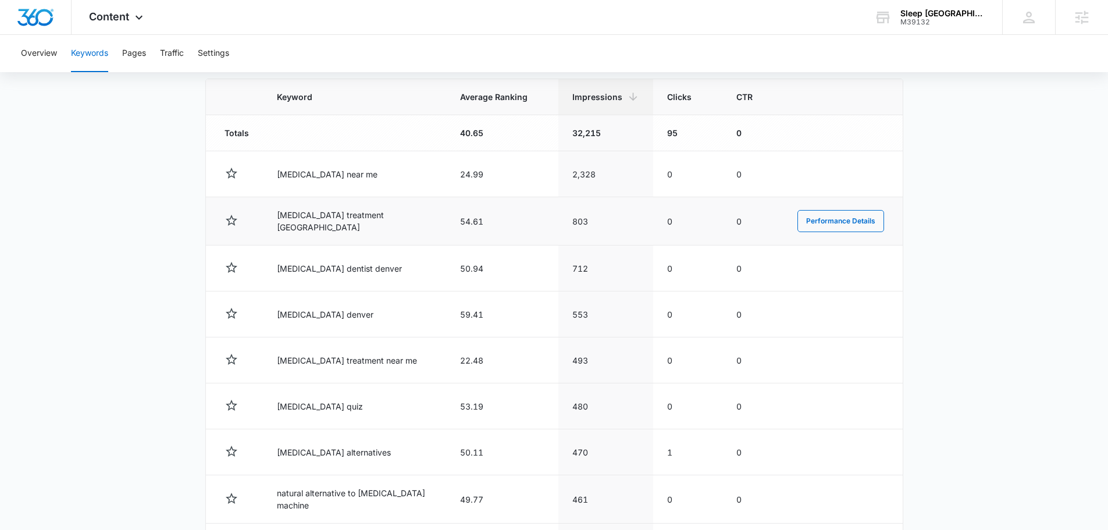
scroll to position [429, 0]
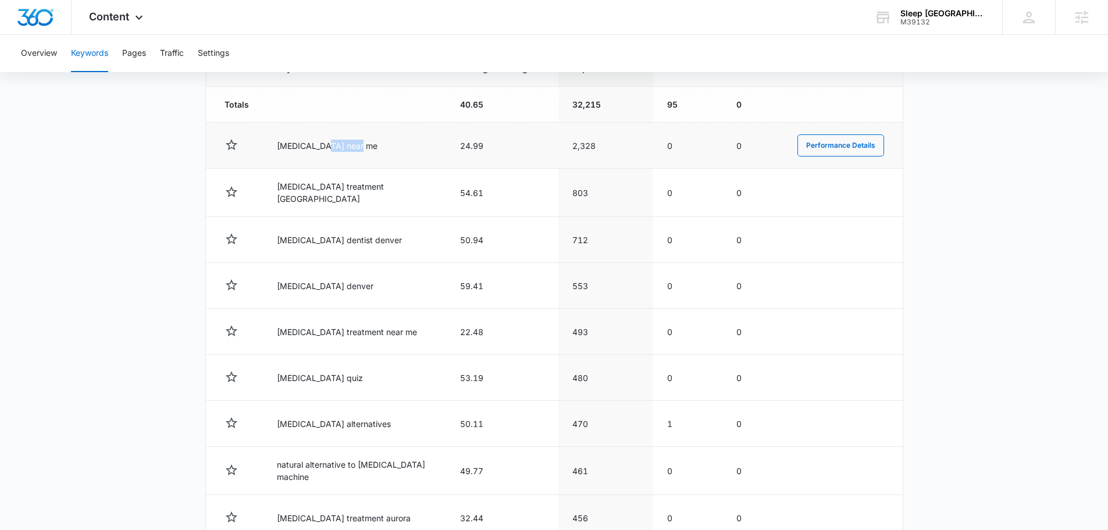
drag, startPoint x: 325, startPoint y: 143, endPoint x: 383, endPoint y: 148, distance: 57.8
click at [383, 148] on td "sleep apnea near me" at bounding box center [354, 146] width 183 height 46
drag, startPoint x: 290, startPoint y: 155, endPoint x: 295, endPoint y: 149, distance: 7.0
click at [292, 154] on td "sleep apnea near me" at bounding box center [354, 146] width 183 height 46
drag, startPoint x: 273, startPoint y: 141, endPoint x: 326, endPoint y: 144, distance: 53.6
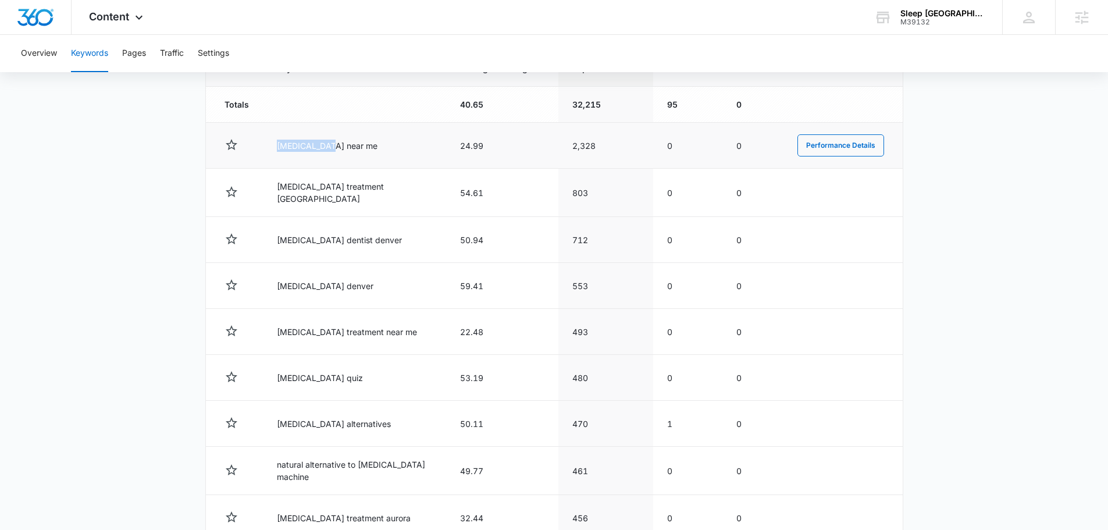
click at [326, 144] on td "sleep apnea near me" at bounding box center [354, 146] width 183 height 46
